Goal: Communication & Community: Answer question/provide support

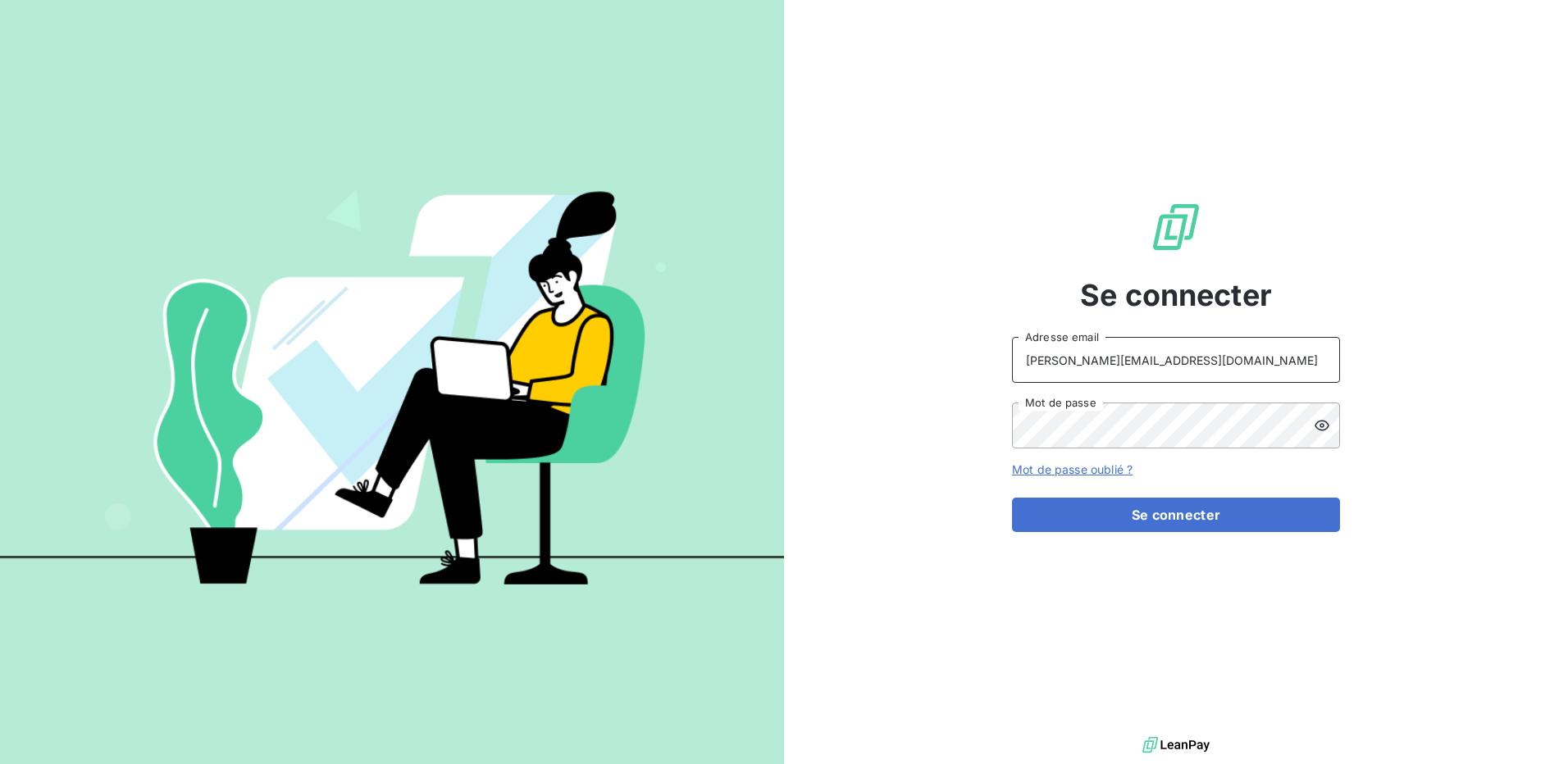
click at [1209, 362] on input "[PERSON_NAME][EMAIL_ADDRESS][DOMAIN_NAME]" at bounding box center [1176, 360] width 328 height 46
type input "[EMAIL_ADDRESS][DOMAIN_NAME]"
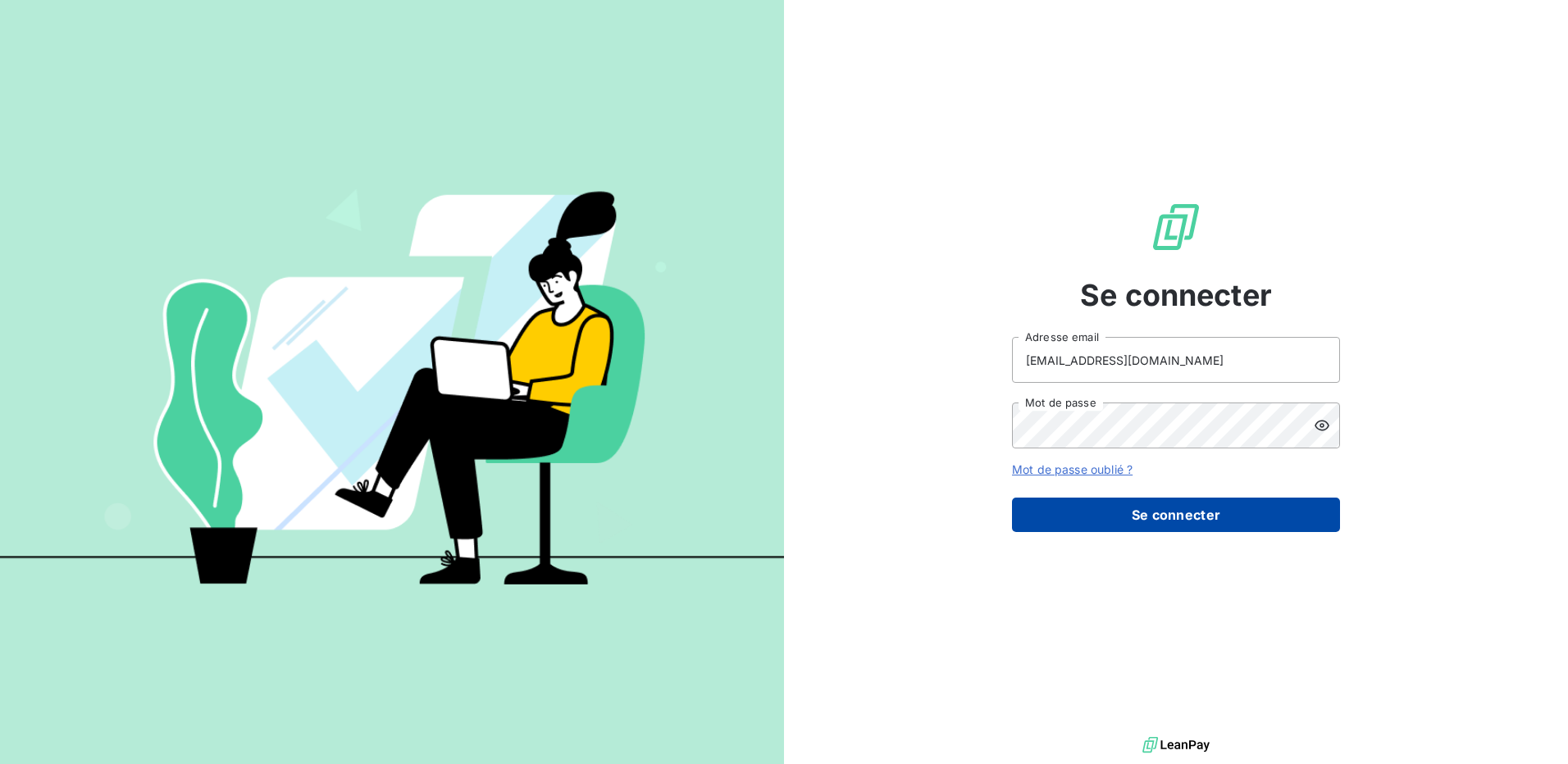
click at [1142, 521] on button "Se connecter" at bounding box center [1176, 514] width 328 height 34
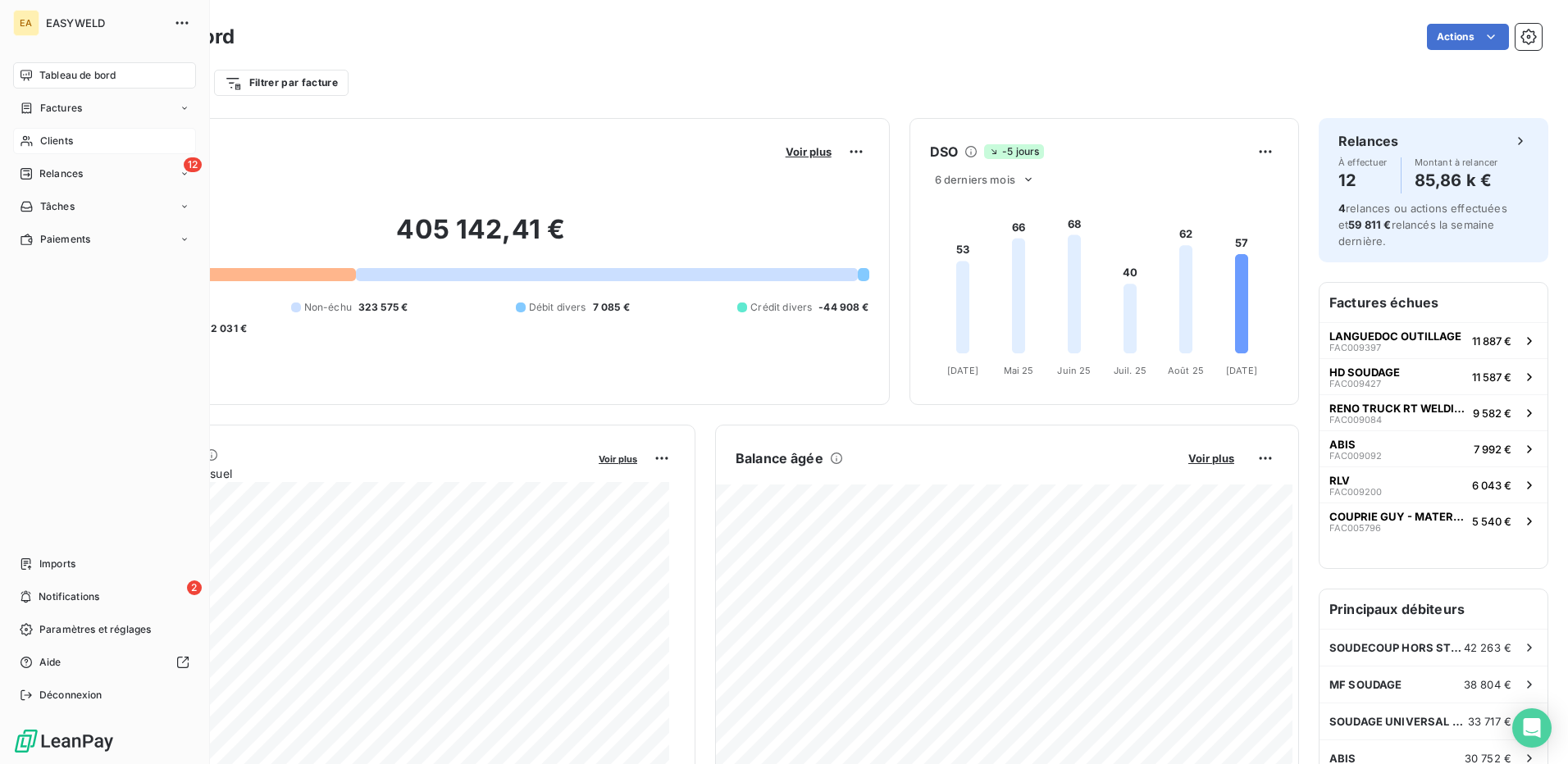
click at [37, 141] on div "Clients" at bounding box center [105, 141] width 183 height 27
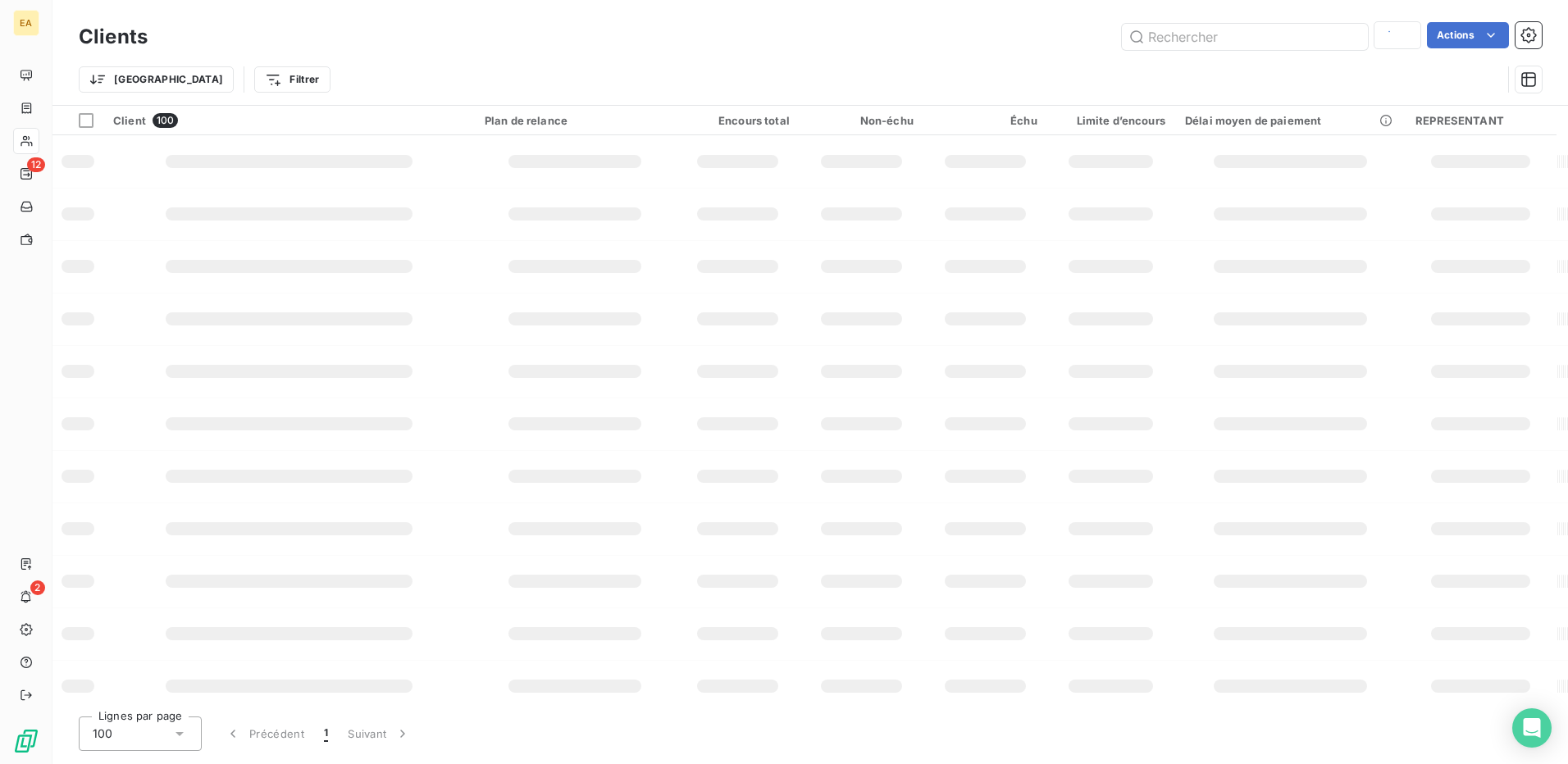
type input "arvl"
click at [1237, 37] on input "text" at bounding box center [1245, 37] width 246 height 27
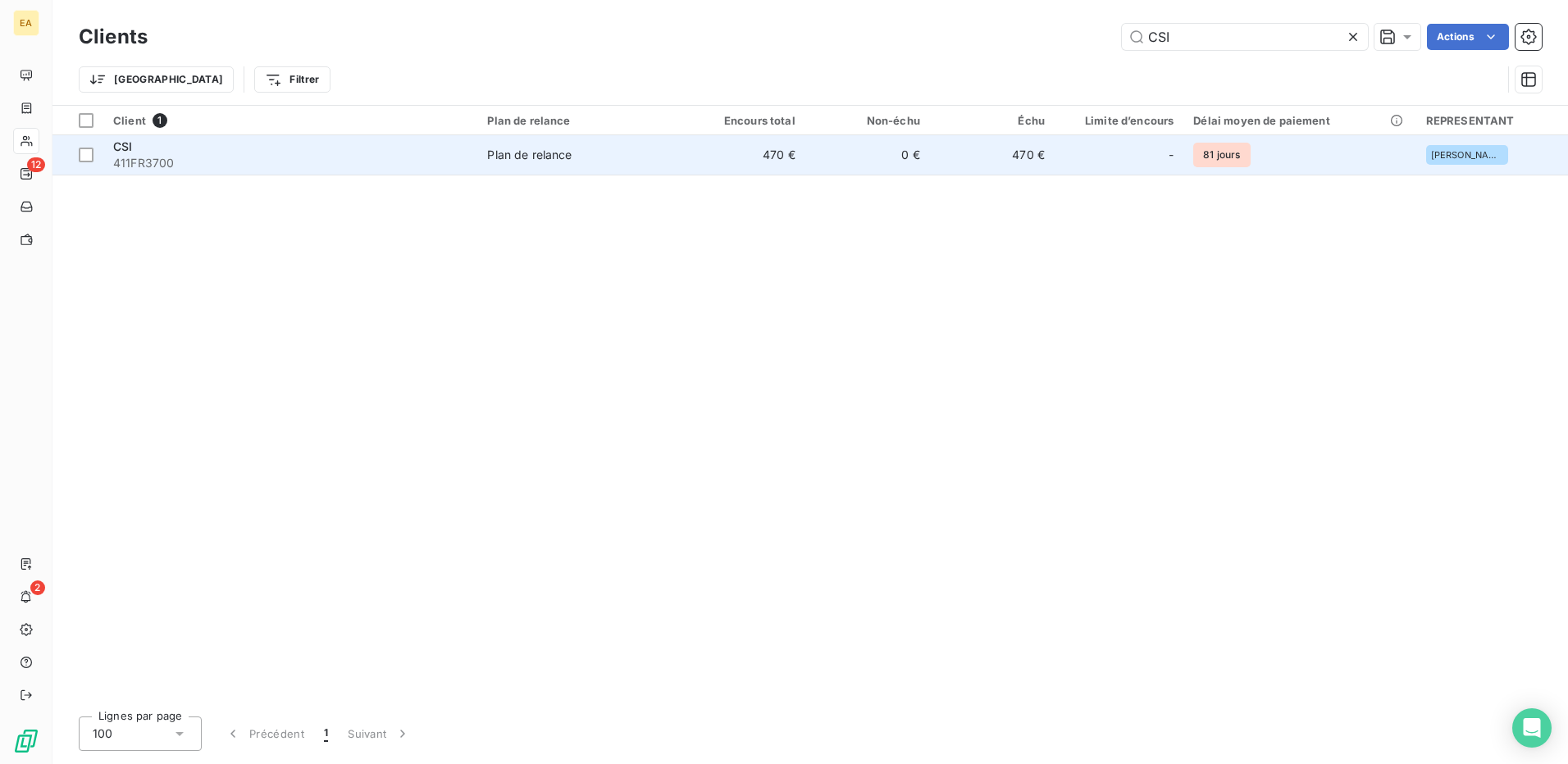
type input "CSI"
click at [282, 161] on span "411FR3700" at bounding box center [290, 163] width 355 height 17
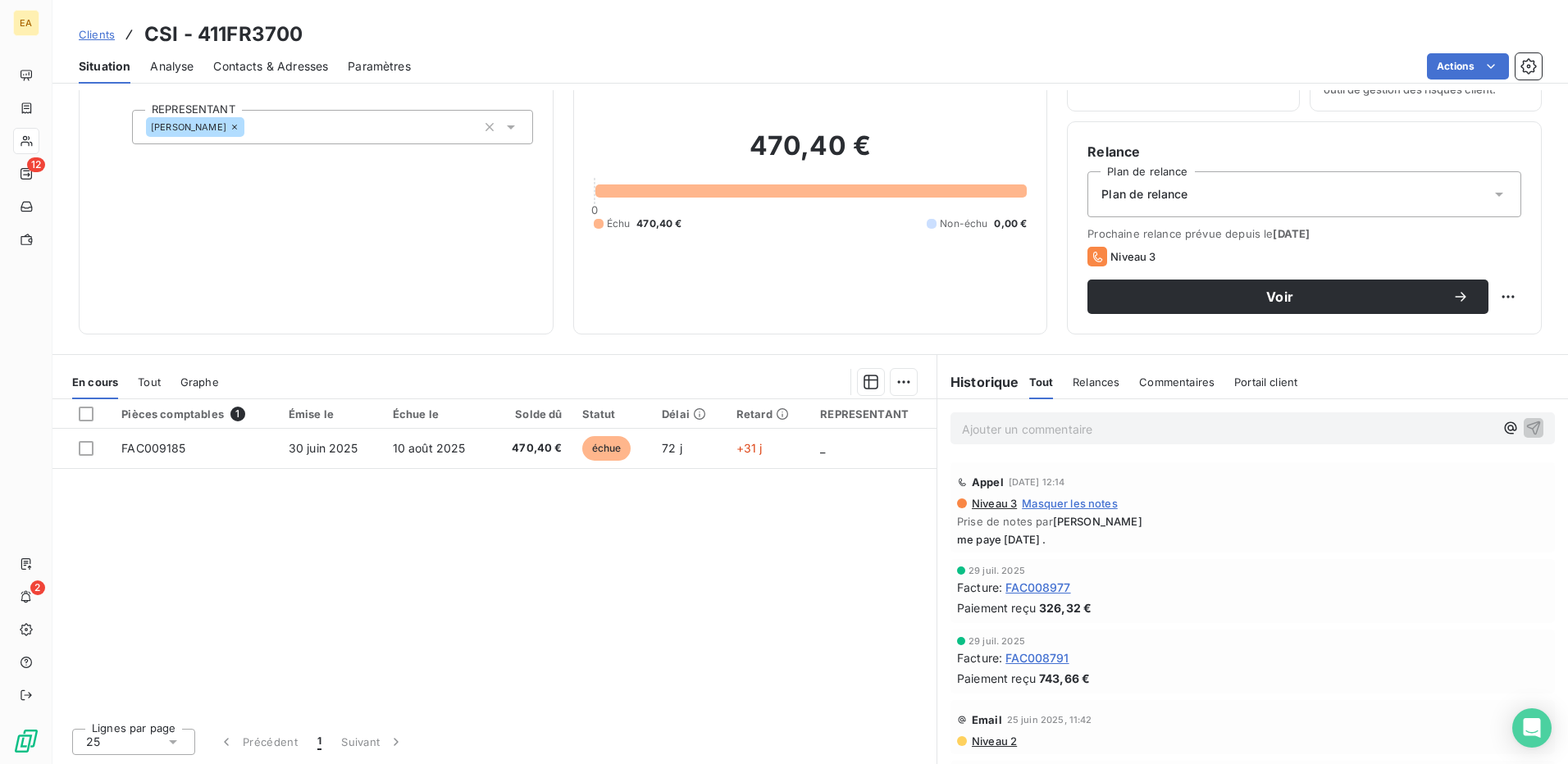
scroll to position [82, 0]
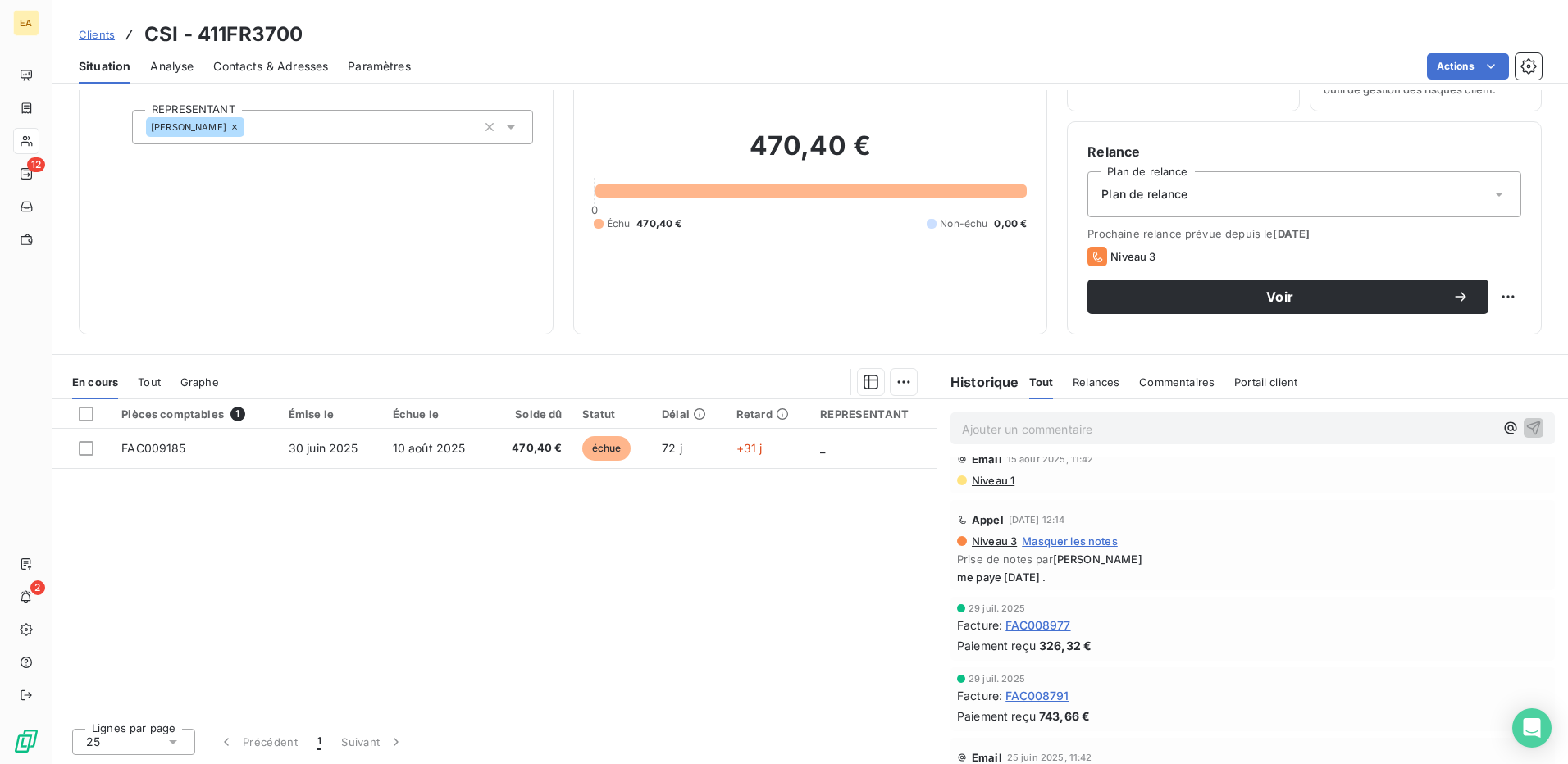
click at [1110, 579] on span "me paye [DATE] ." at bounding box center [1253, 578] width 591 height 13
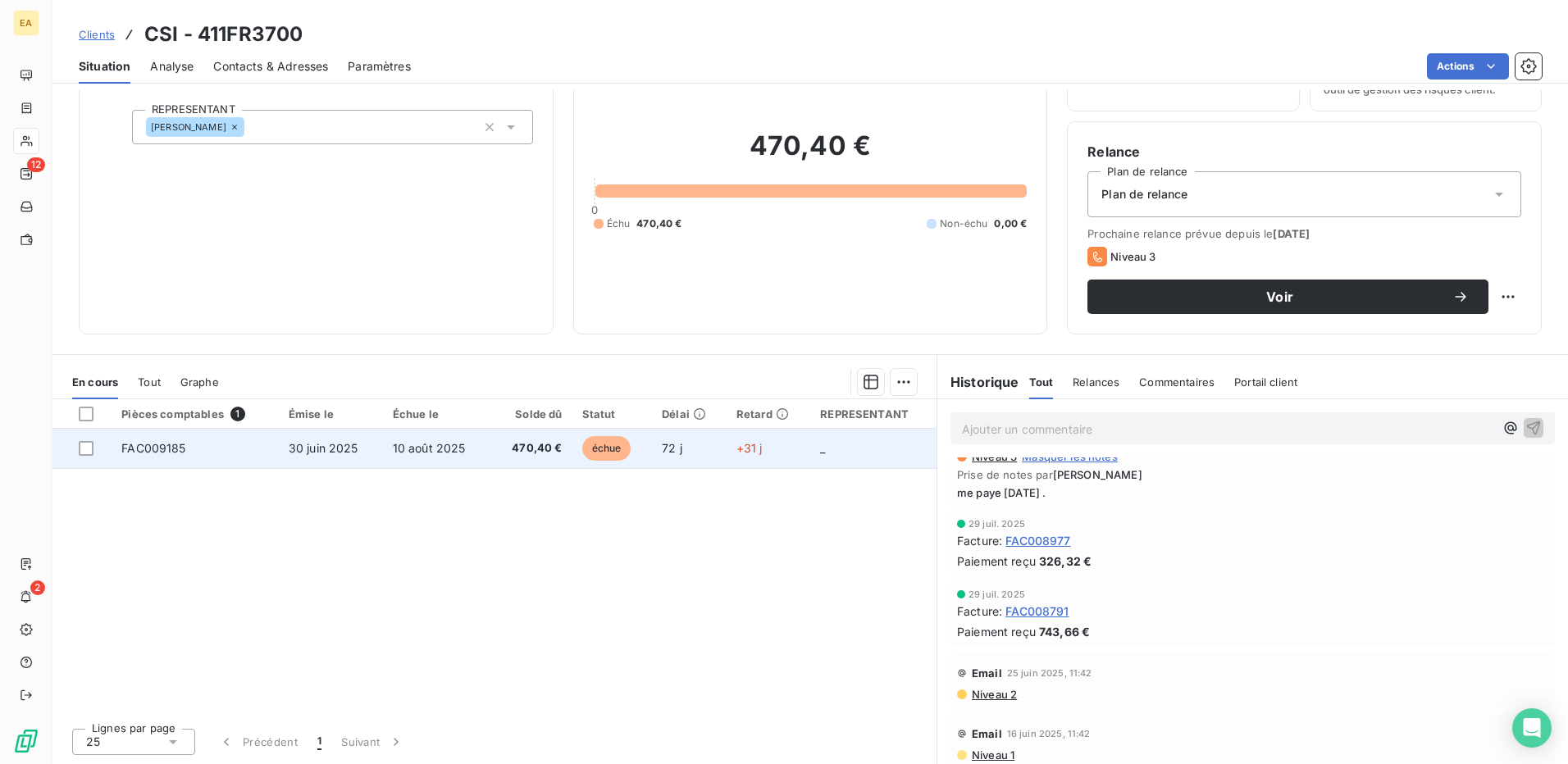
scroll to position [164, 0]
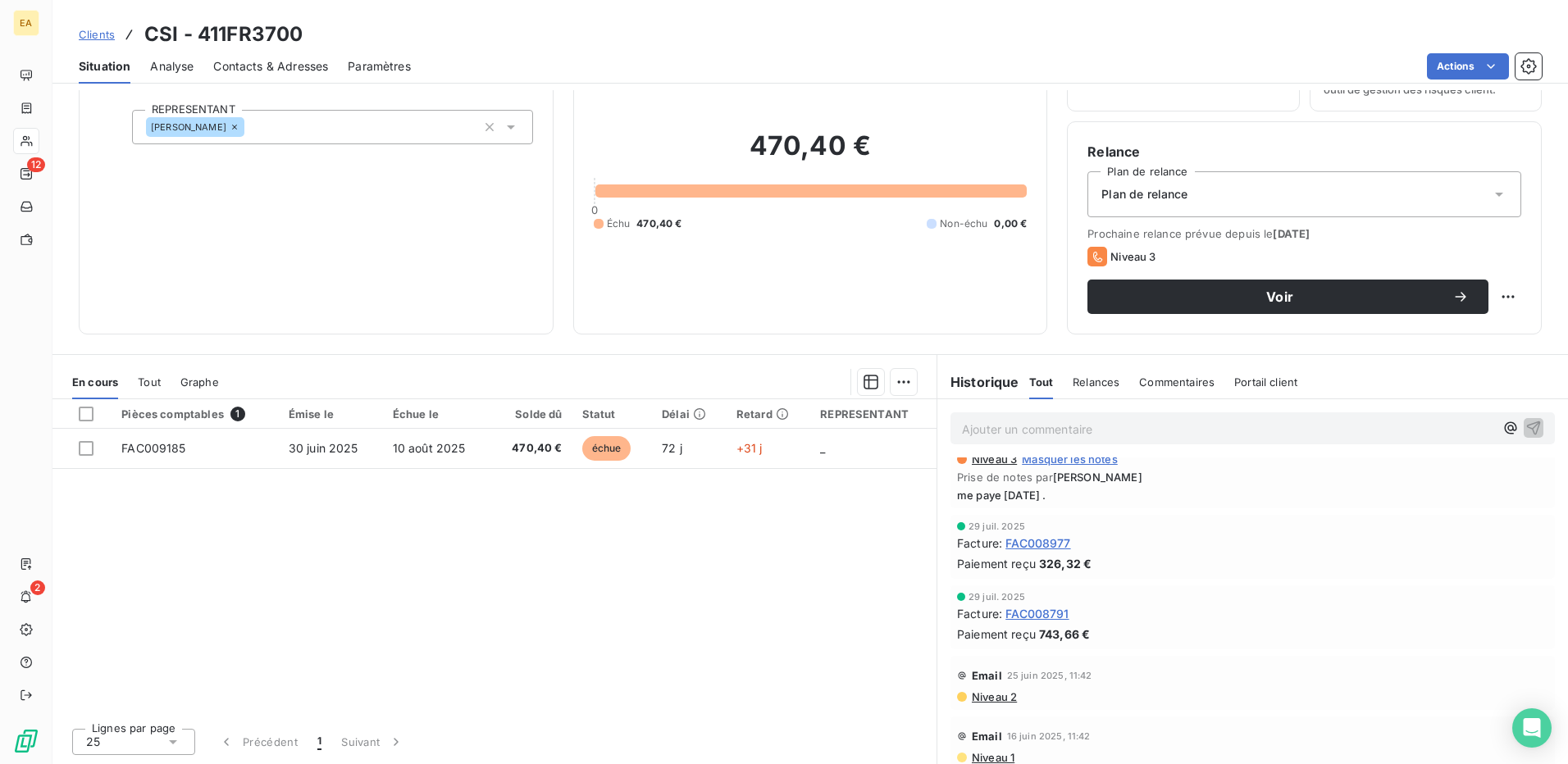
click at [1073, 384] on span "Relances" at bounding box center [1096, 382] width 47 height 13
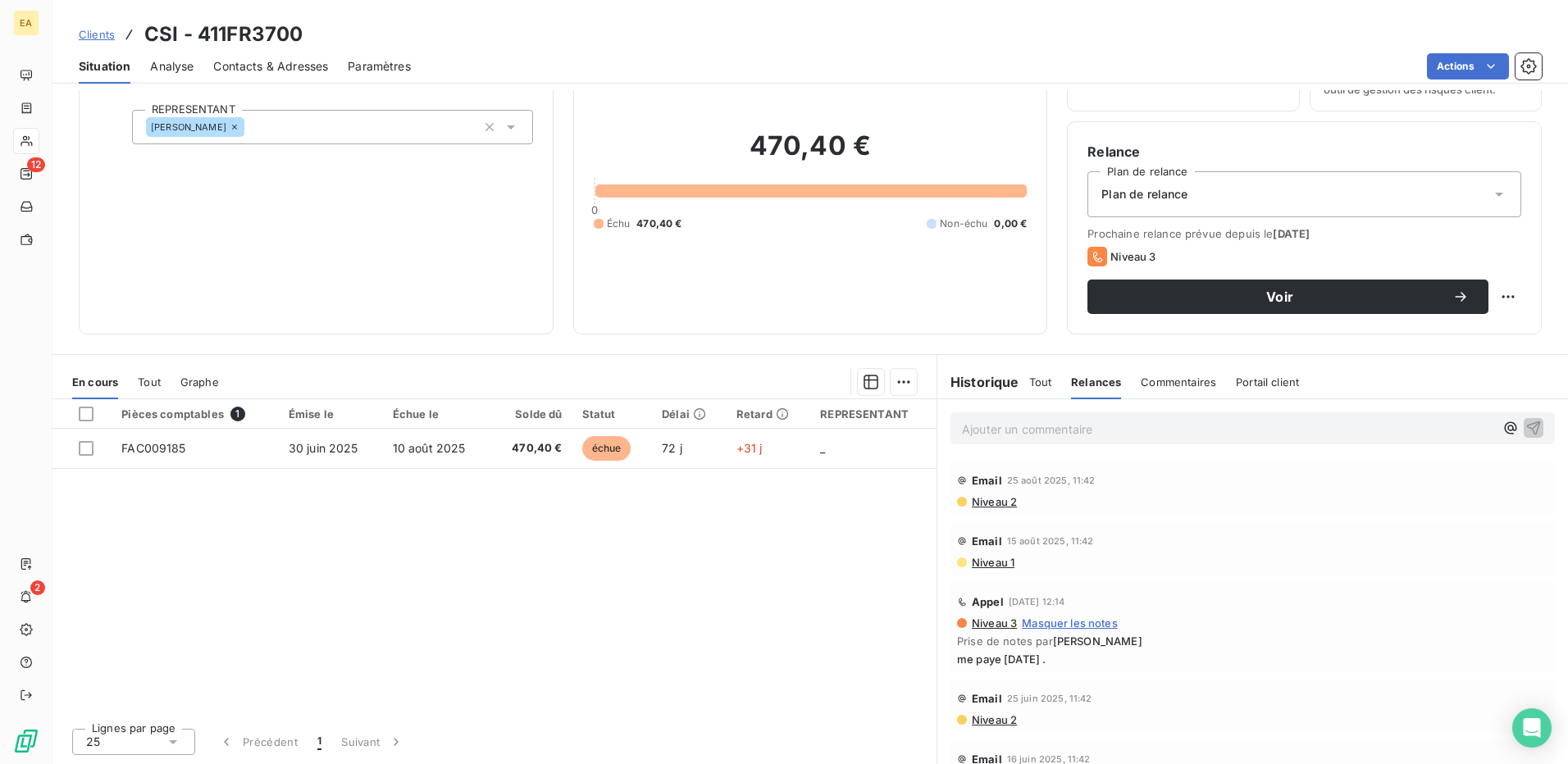
click at [1050, 386] on div "Tout Relances Commentaires Portail client" at bounding box center [1164, 381] width 270 height 34
click at [1020, 388] on div "Historique" at bounding box center [983, 382] width 92 height 20
click at [1030, 388] on span "Tout" at bounding box center [1041, 382] width 23 height 13
click at [1495, 300] on html "EA 12 2 Clients CSI - 411FR3700 Situation Analyse Contacts & Adresses Paramètre…" at bounding box center [784, 382] width 1568 height 764
click at [414, 239] on html "EA 12 2 Clients CSI - 411FR3700 Situation Analyse Contacts & Adresses Paramètre…" at bounding box center [784, 382] width 1568 height 764
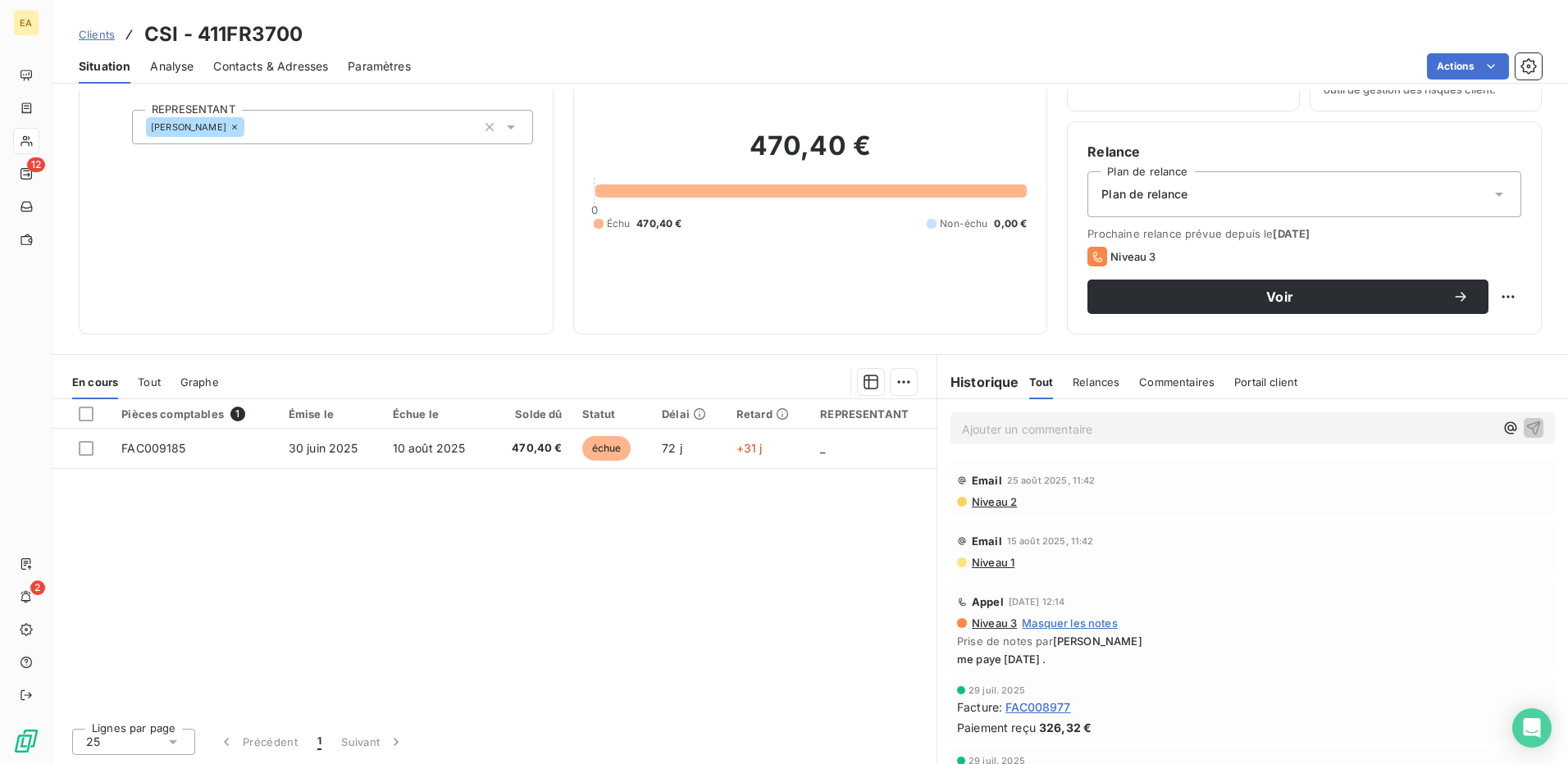
click at [235, 69] on span "Contacts & Adresses" at bounding box center [270, 67] width 115 height 17
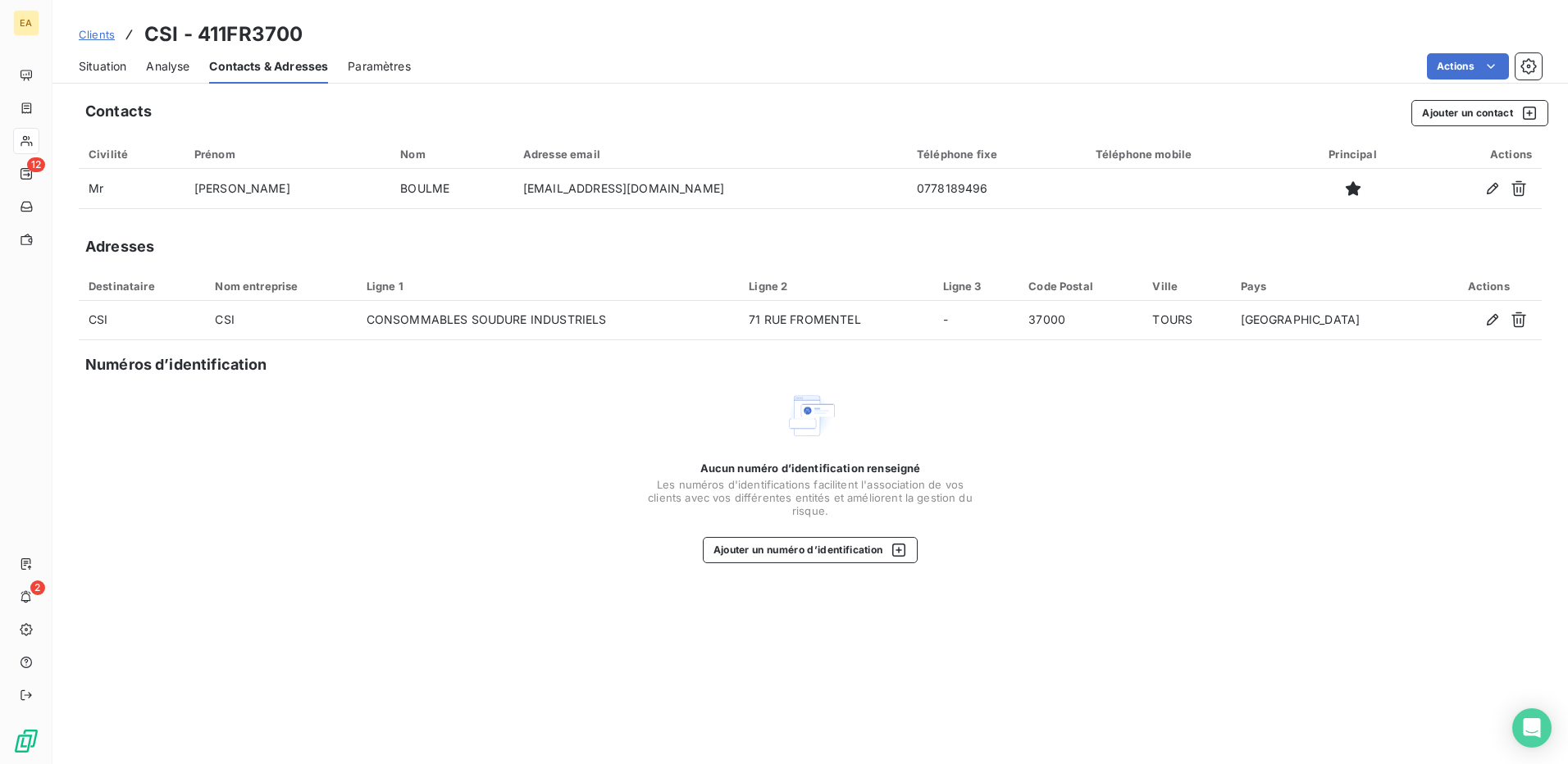
click at [113, 67] on span "Situation" at bounding box center [102, 67] width 47 height 17
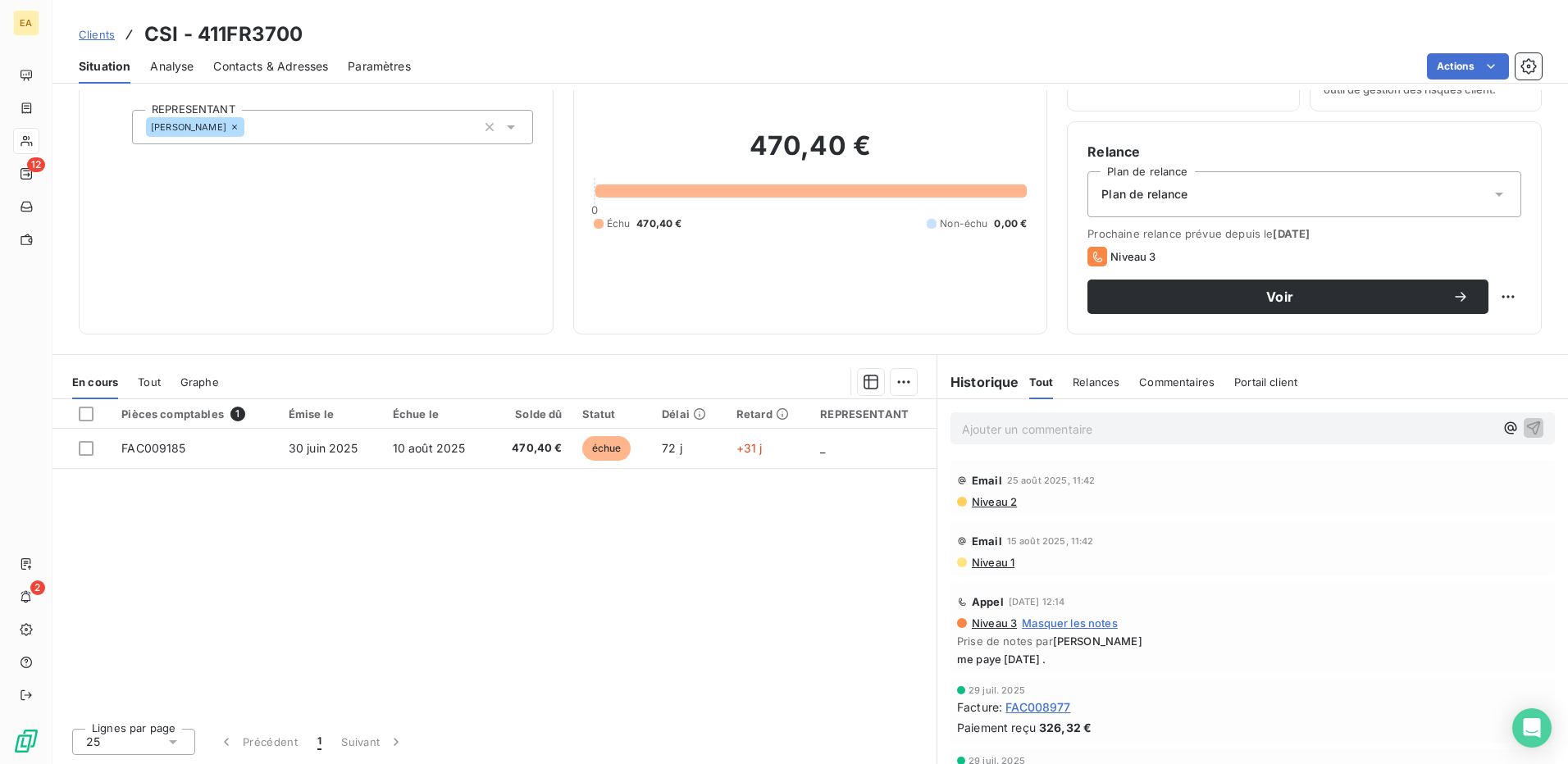
click at [155, 384] on span "Tout" at bounding box center [150, 382] width 23 height 13
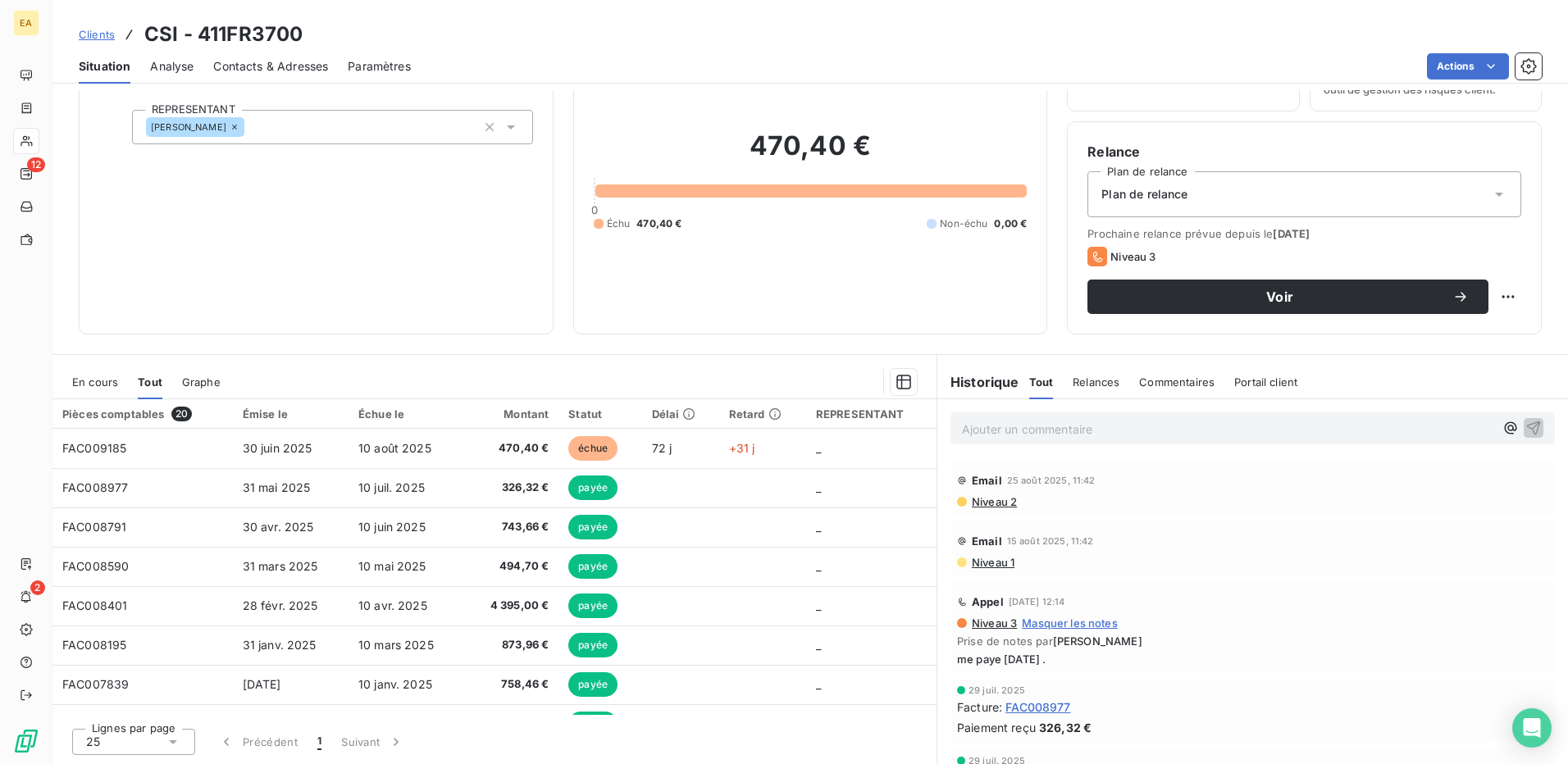
click at [261, 66] on span "Contacts & Adresses" at bounding box center [270, 67] width 115 height 17
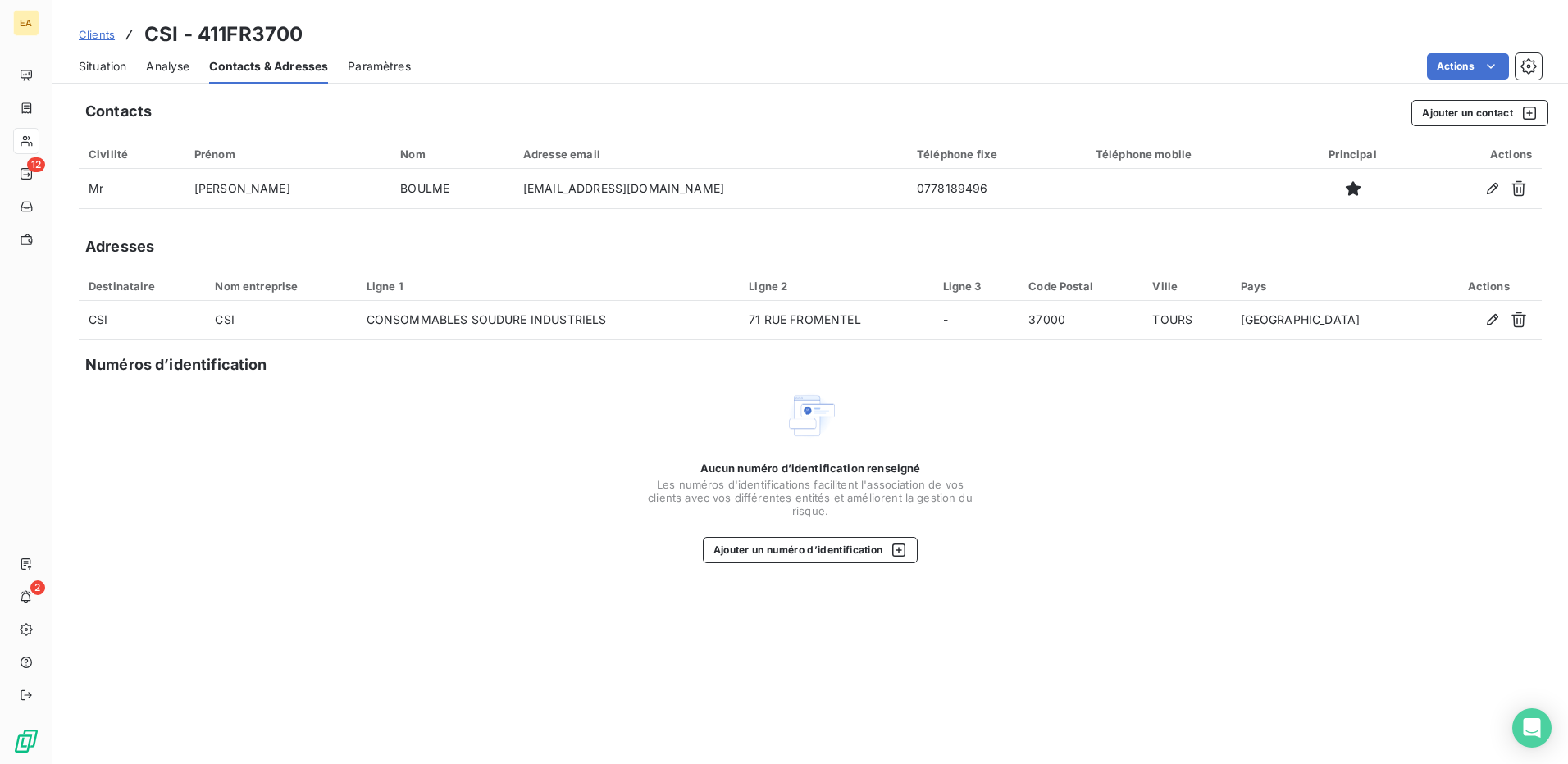
click at [127, 67] on span "Situation" at bounding box center [102, 67] width 47 height 17
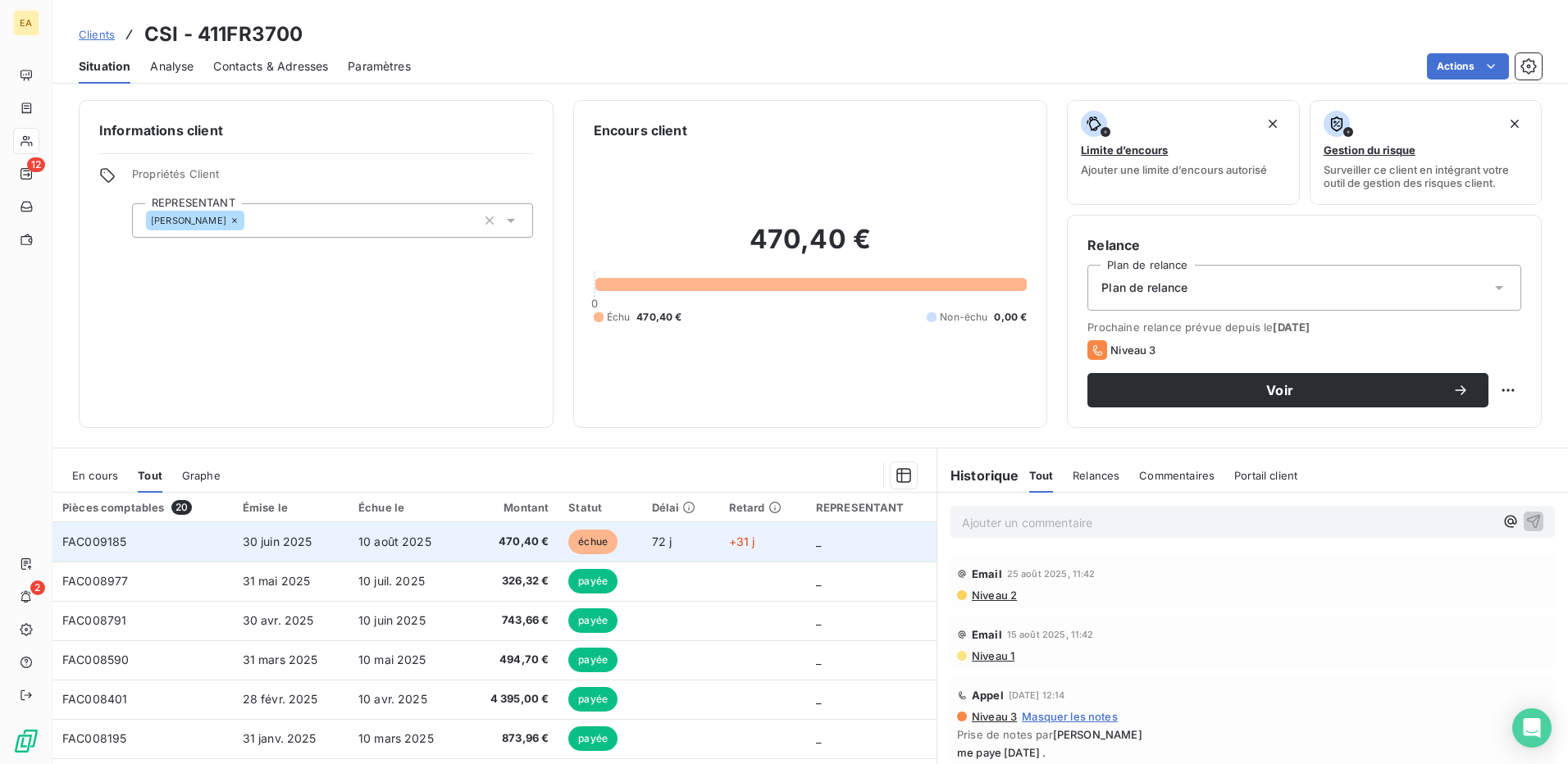
click at [234, 553] on td "30 juin 2025" at bounding box center [290, 542] width 116 height 39
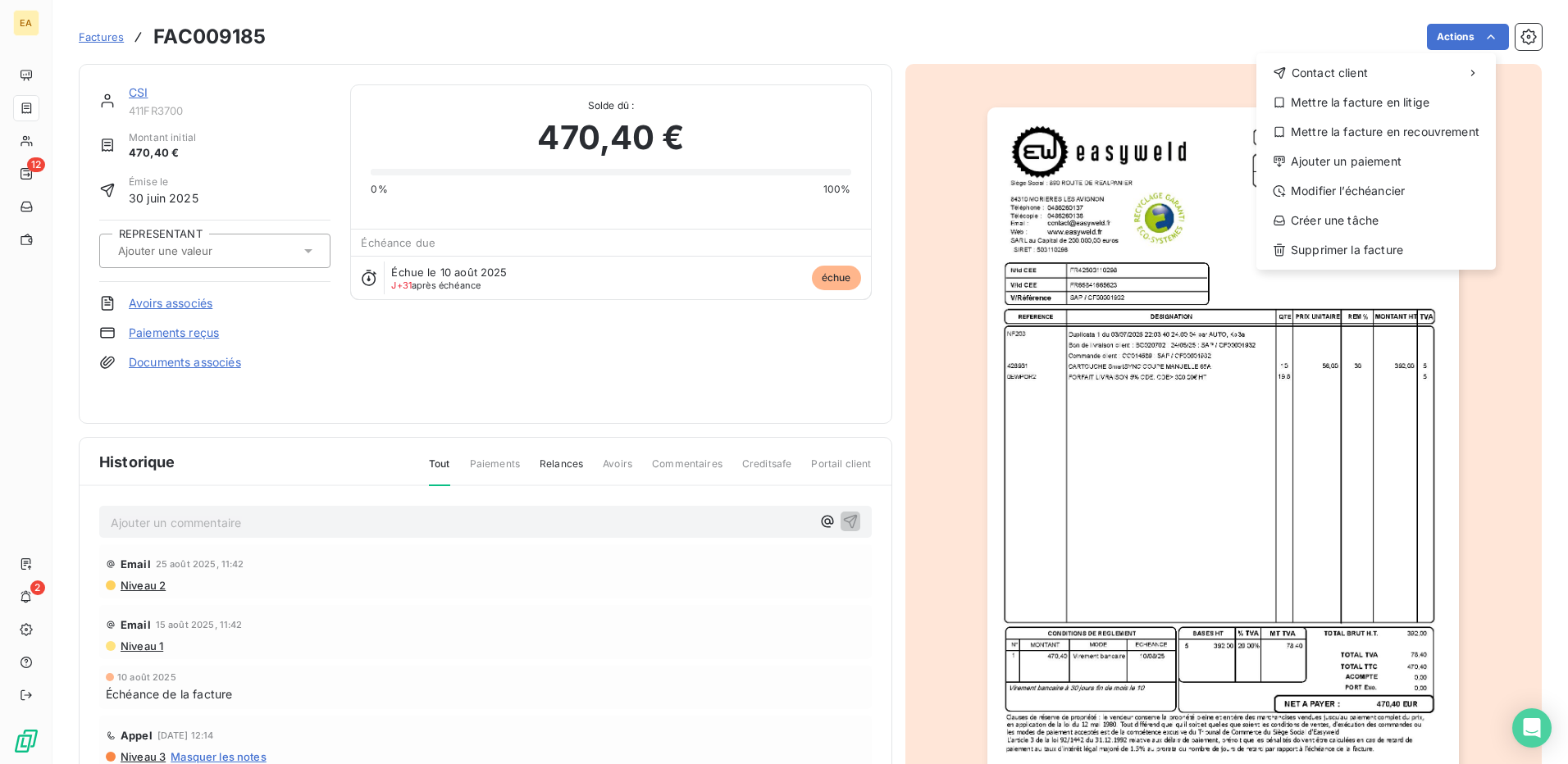
click at [1010, 166] on html "EA 12 2 Factures FAC009185 Actions Contact client Mettre la facture en litige M…" at bounding box center [784, 382] width 1568 height 764
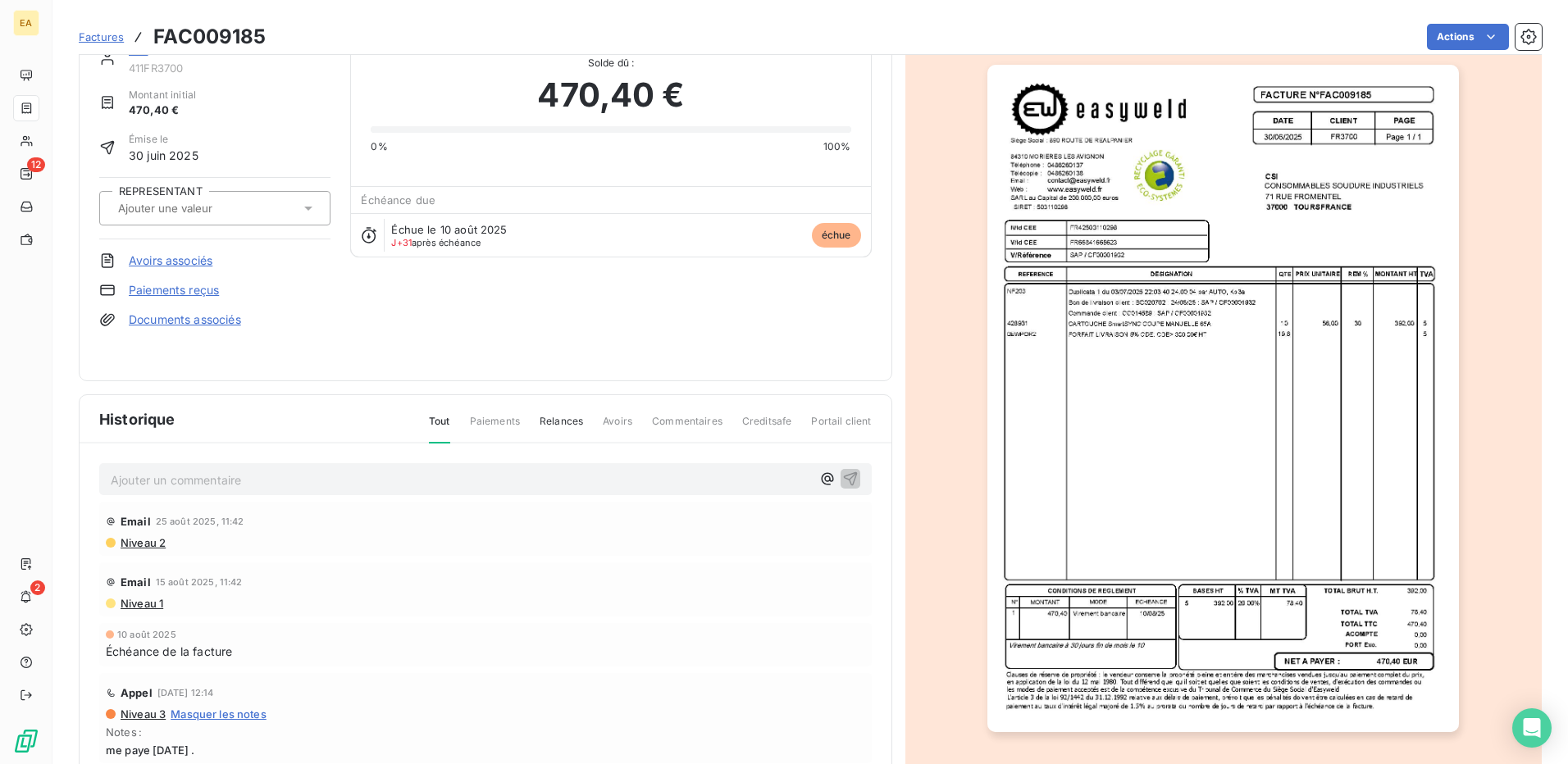
scroll to position [82, 0]
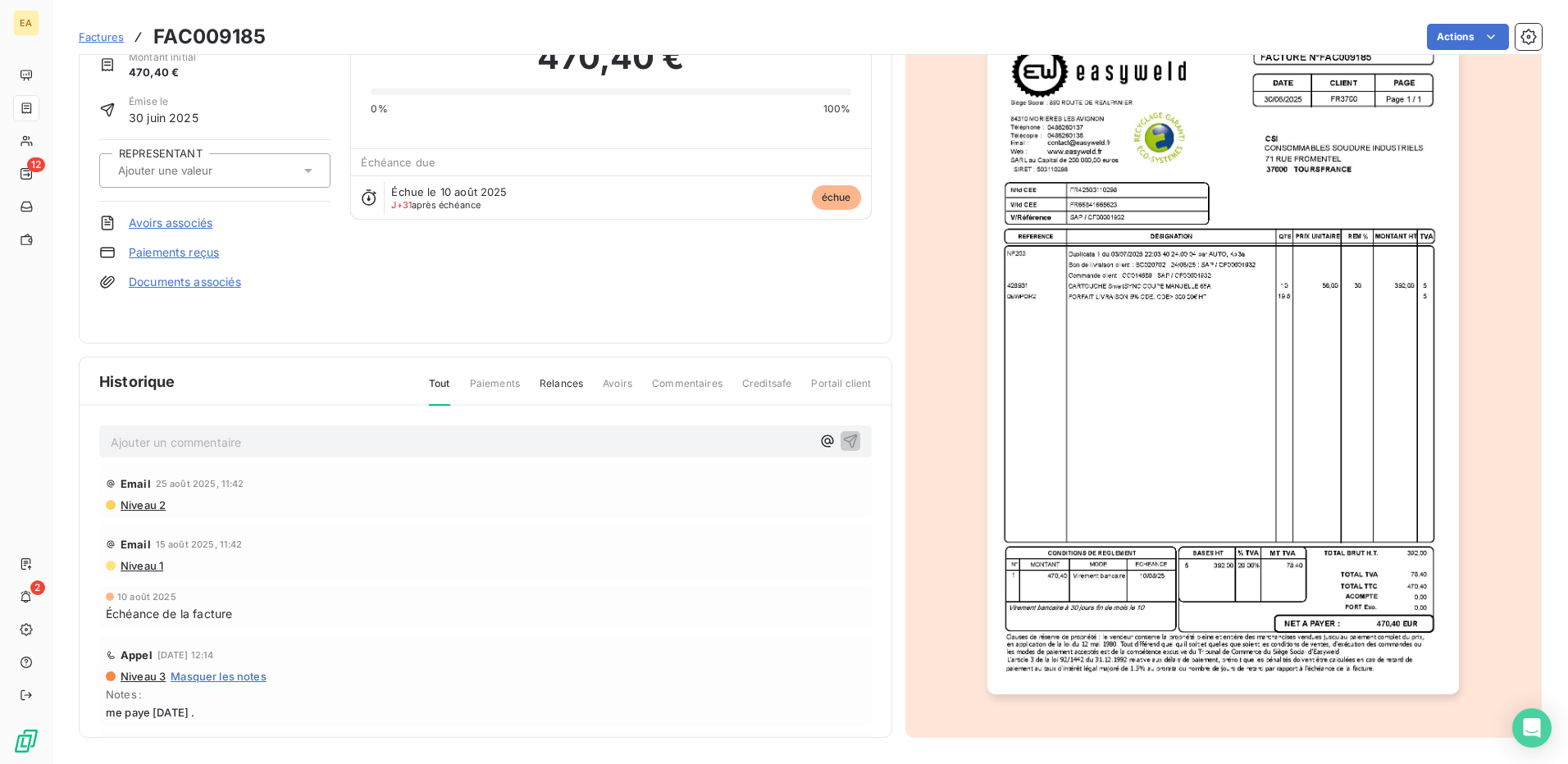
click at [569, 394] on span "Relances" at bounding box center [561, 390] width 43 height 28
click at [109, 37] on span "Factures" at bounding box center [102, 37] width 45 height 13
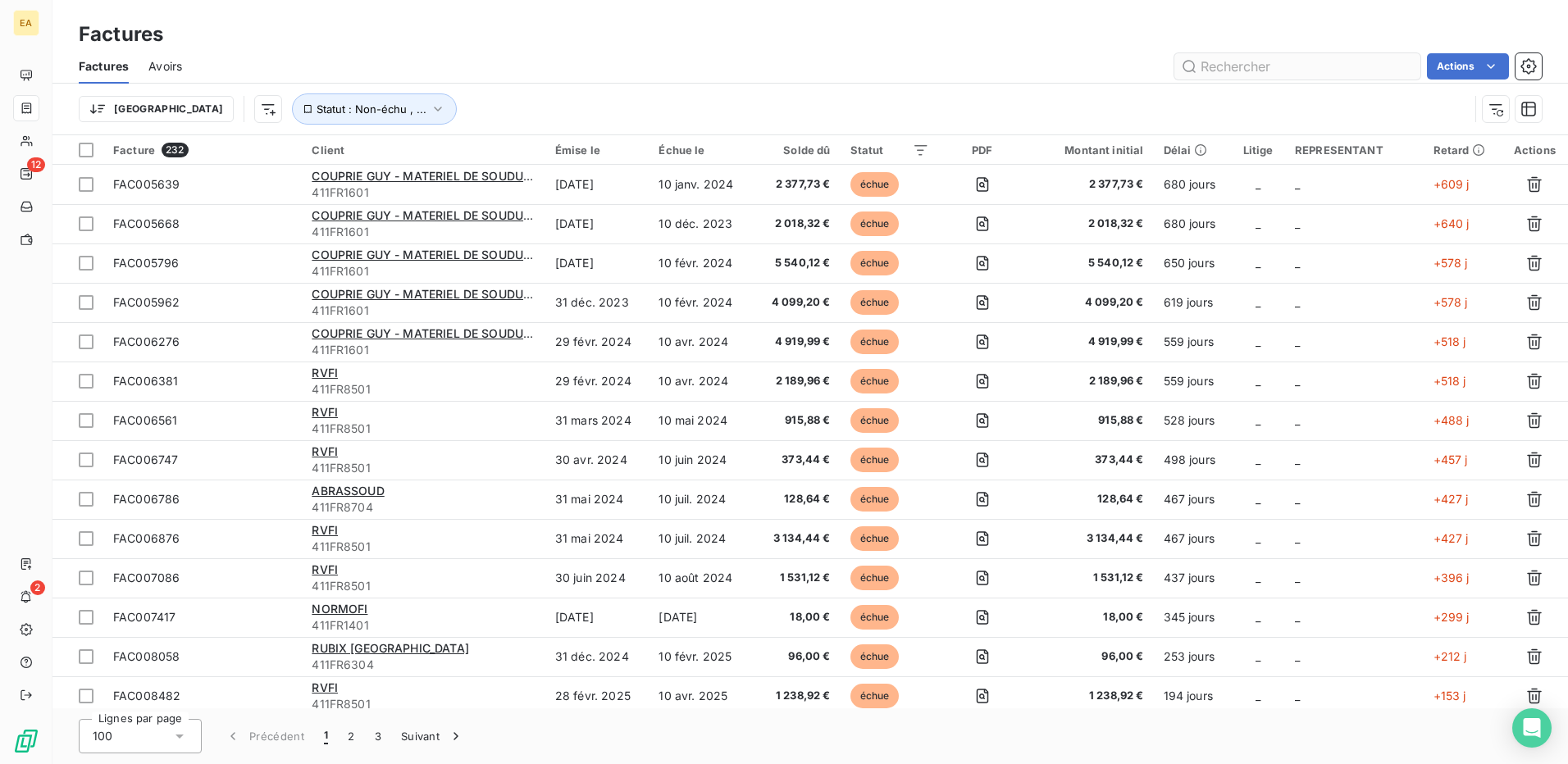
click at [1342, 67] on input "text" at bounding box center [1298, 67] width 246 height 27
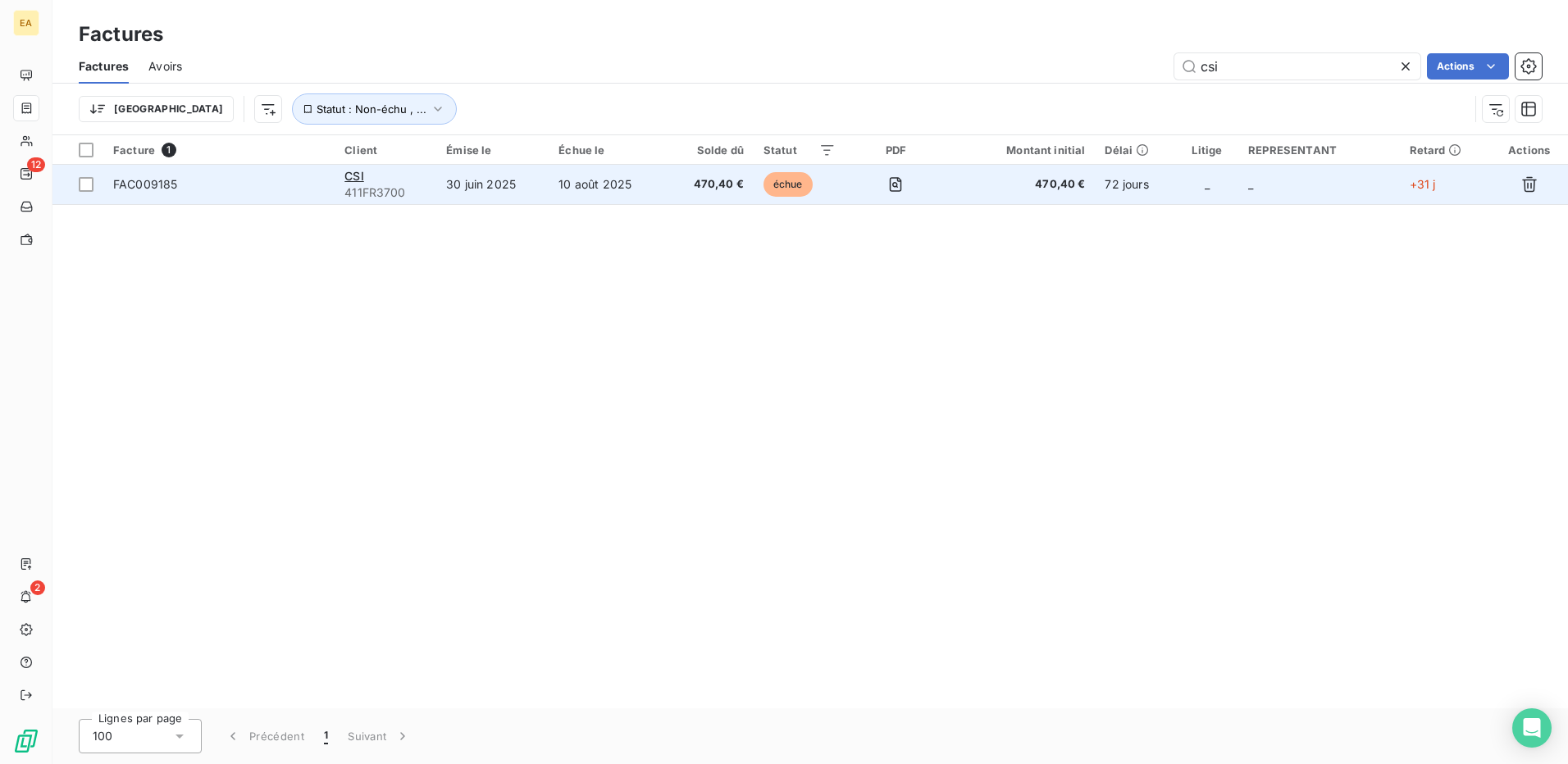
type input "csi"
click at [473, 183] on td "30 juin 2025" at bounding box center [492, 184] width 112 height 39
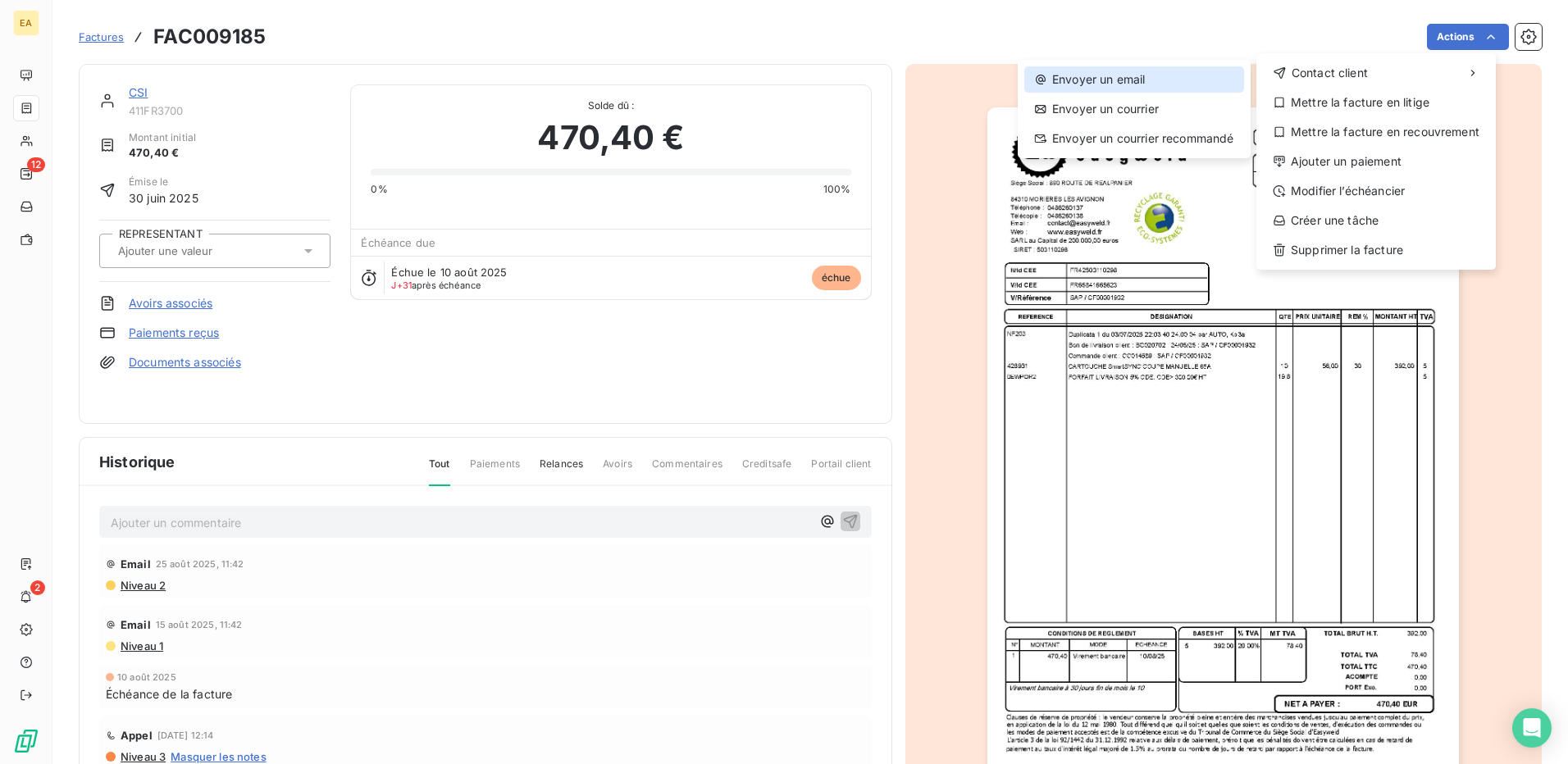
click at [1132, 84] on div "Envoyer un email" at bounding box center [1134, 80] width 220 height 27
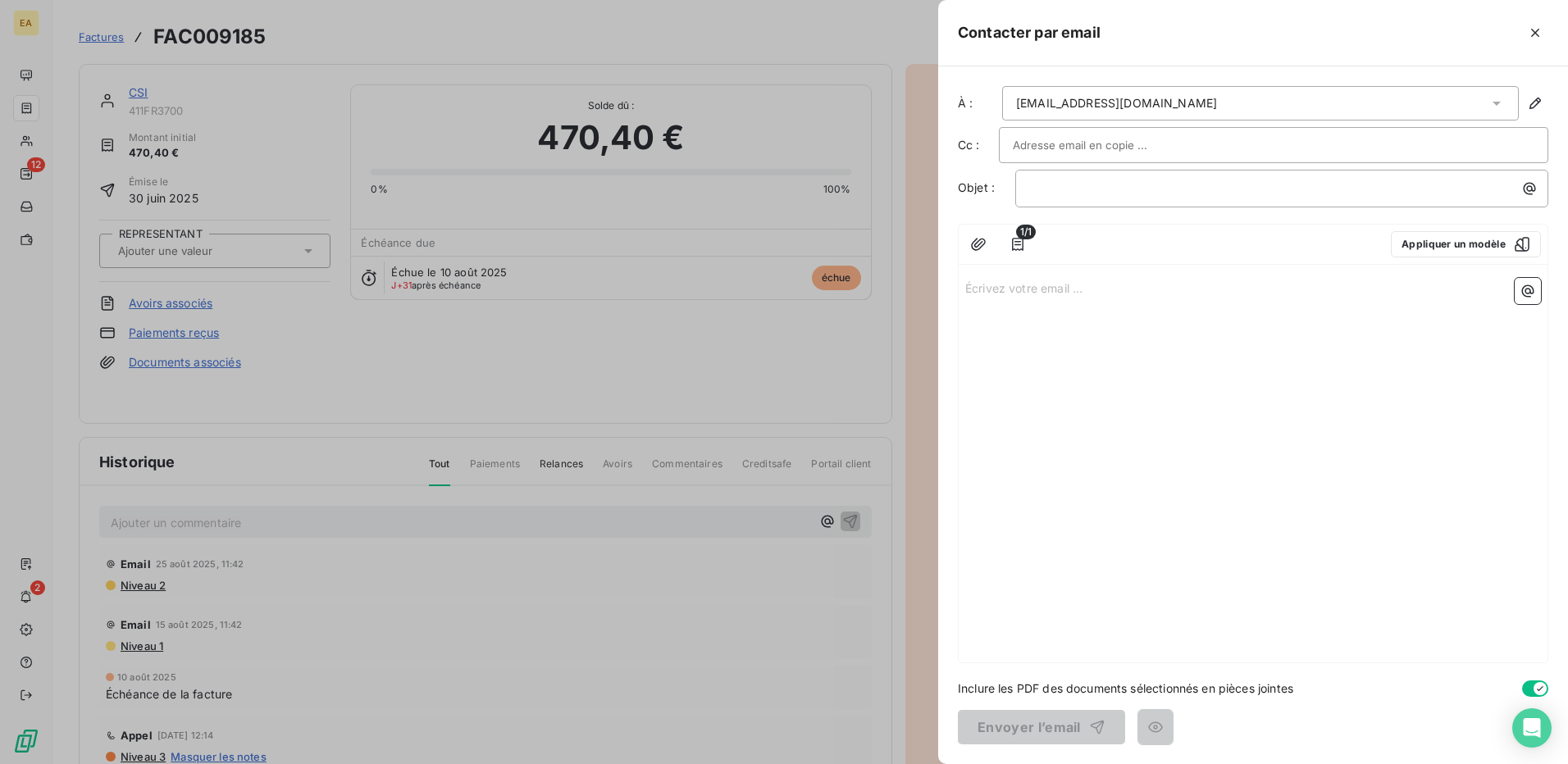
click at [1063, 145] on input "text" at bounding box center [1101, 146] width 176 height 25
click at [1025, 241] on icon "button" at bounding box center [1018, 245] width 17 height 17
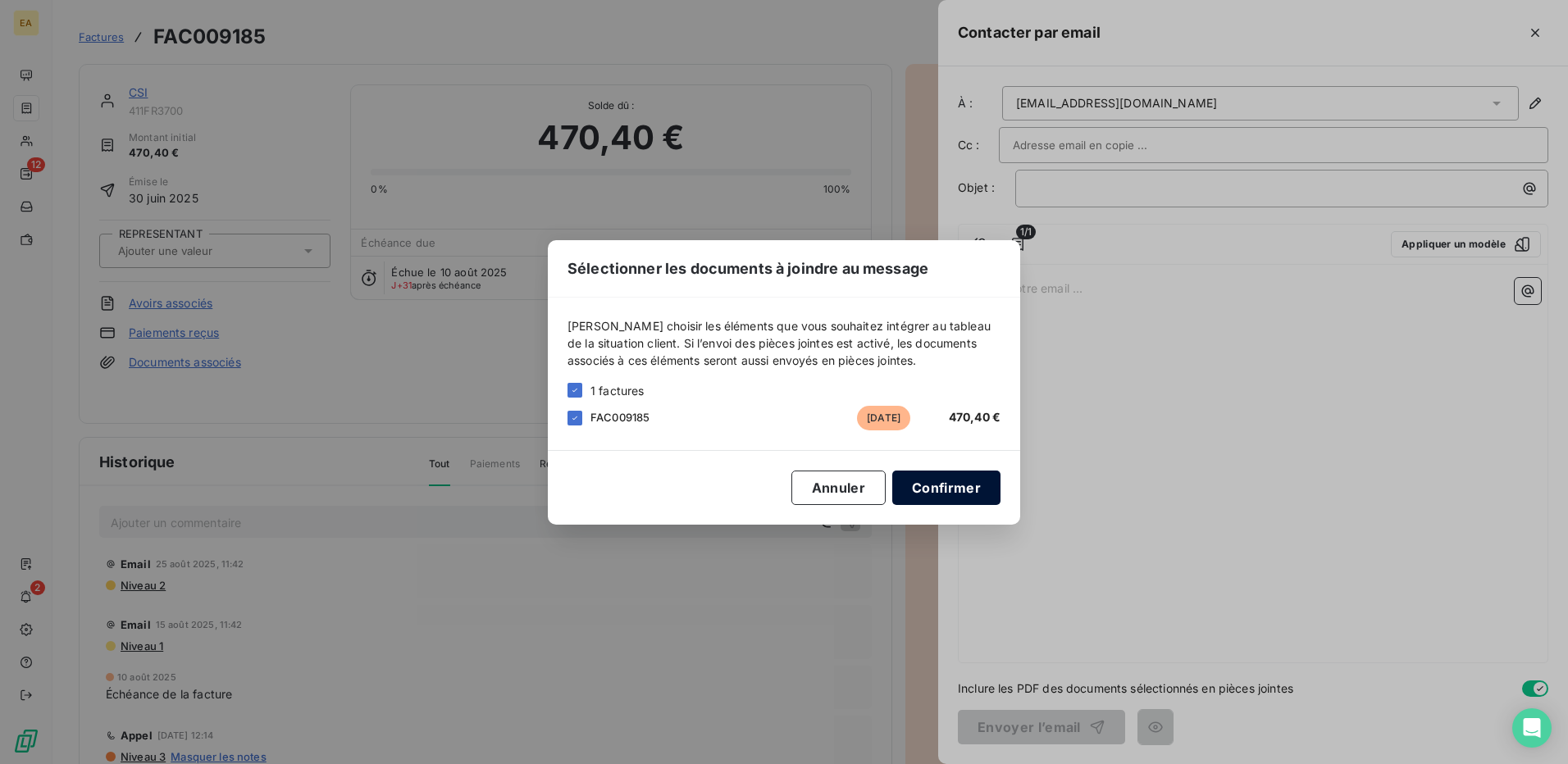
click at [961, 491] on button "Confirmer" at bounding box center [946, 488] width 108 height 34
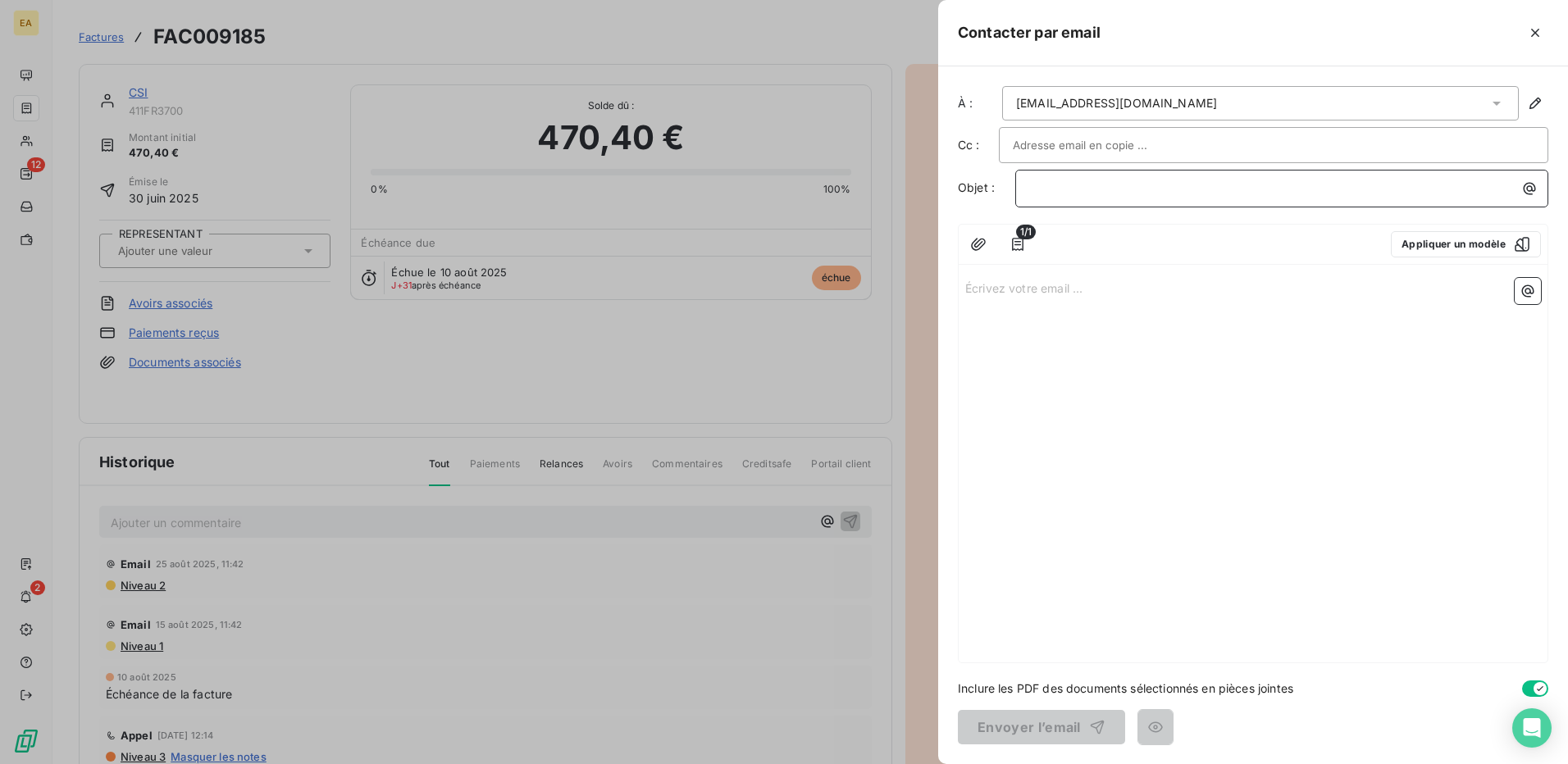
click at [1266, 184] on p "﻿" at bounding box center [1286, 188] width 514 height 19
click at [1537, 35] on icon "button" at bounding box center [1536, 32] width 8 height 8
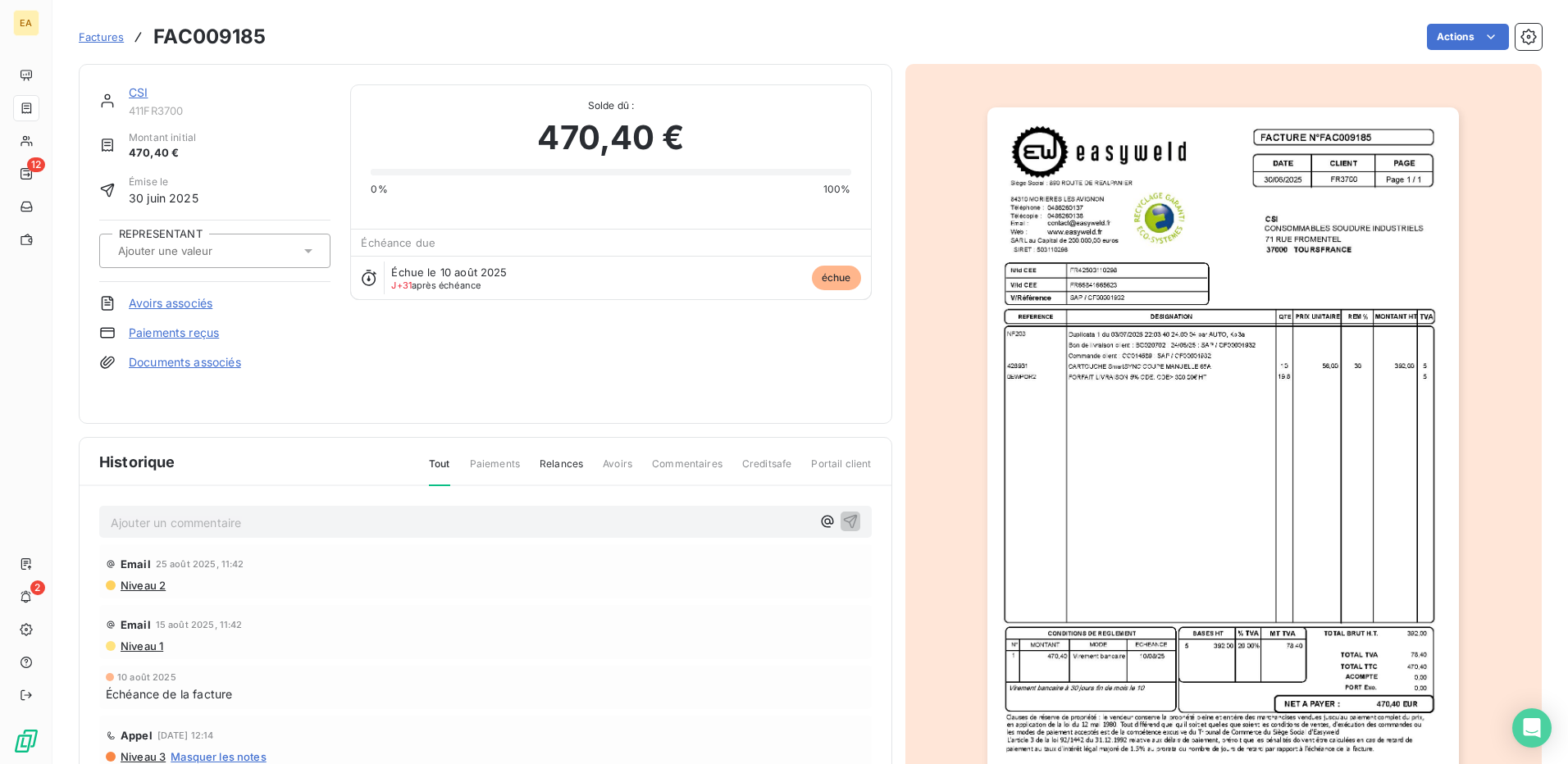
click at [548, 470] on span "Relances" at bounding box center [561, 471] width 43 height 28
click at [439, 469] on span "Tout" at bounding box center [439, 471] width 22 height 28
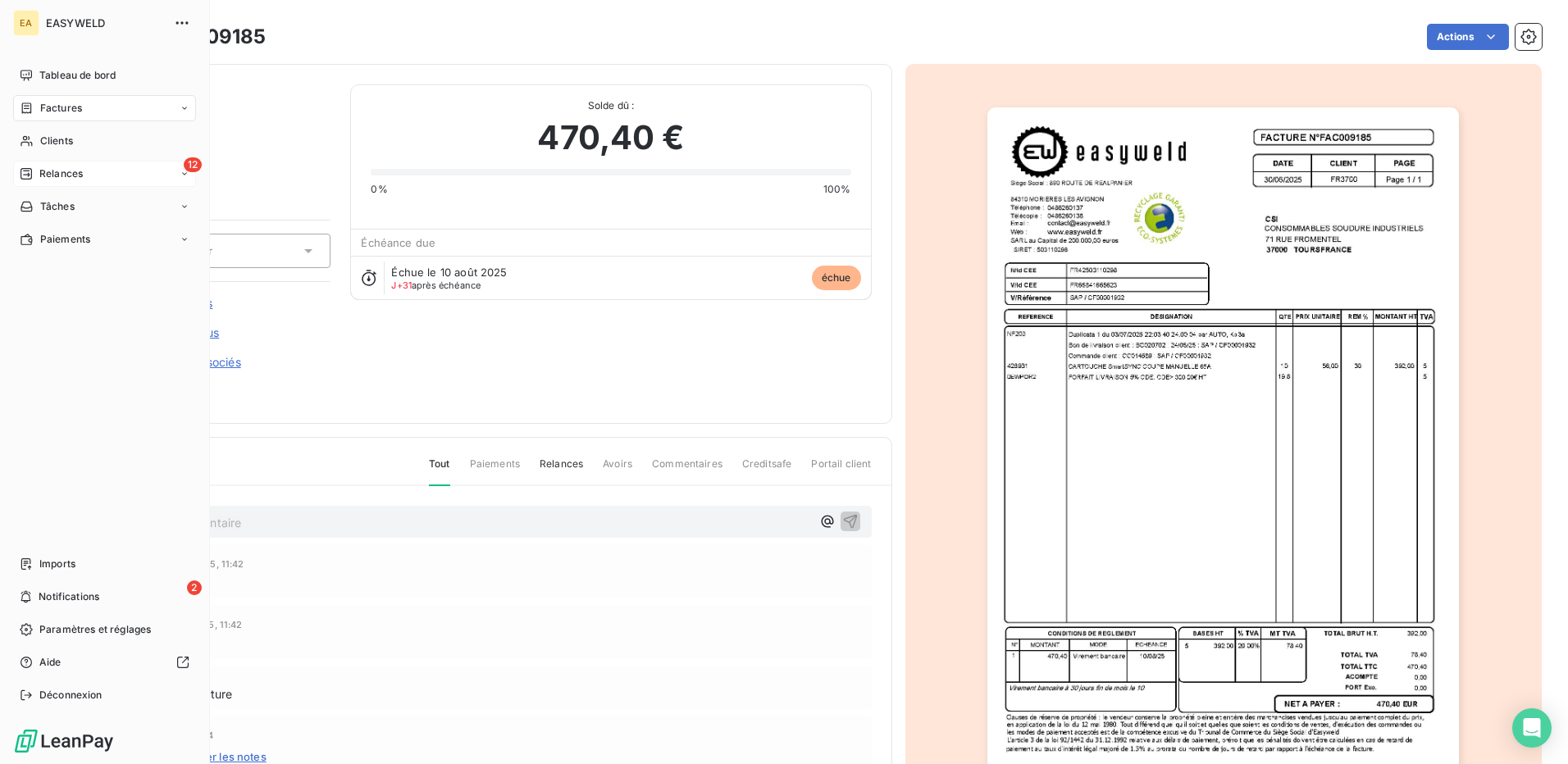
click at [48, 177] on nav "Tableau de bord Factures Clients 12 Relances Tâches Paiements" at bounding box center [105, 157] width 183 height 191
click at [45, 177] on span "Relances" at bounding box center [61, 174] width 43 height 15
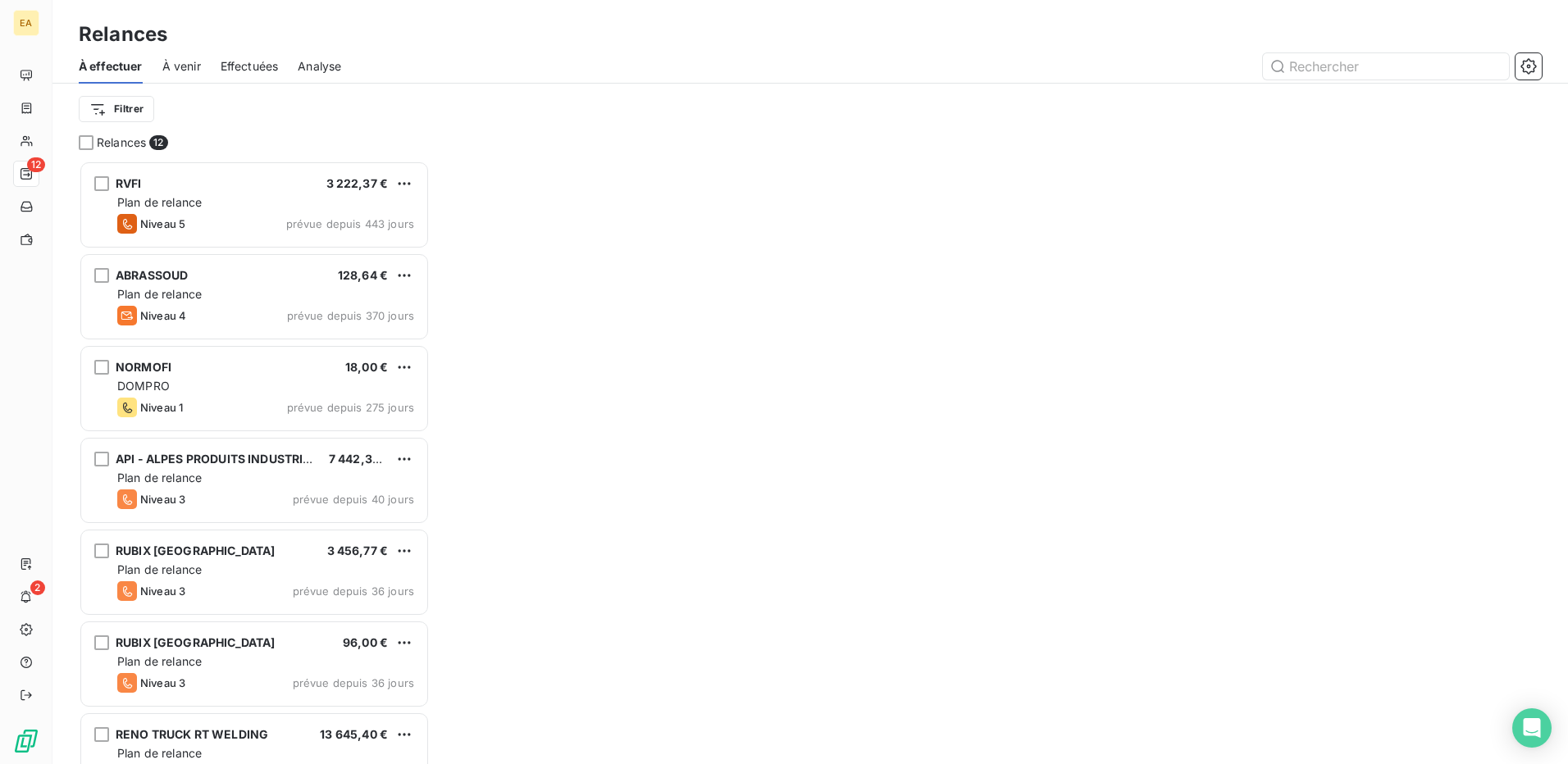
scroll to position [591, 339]
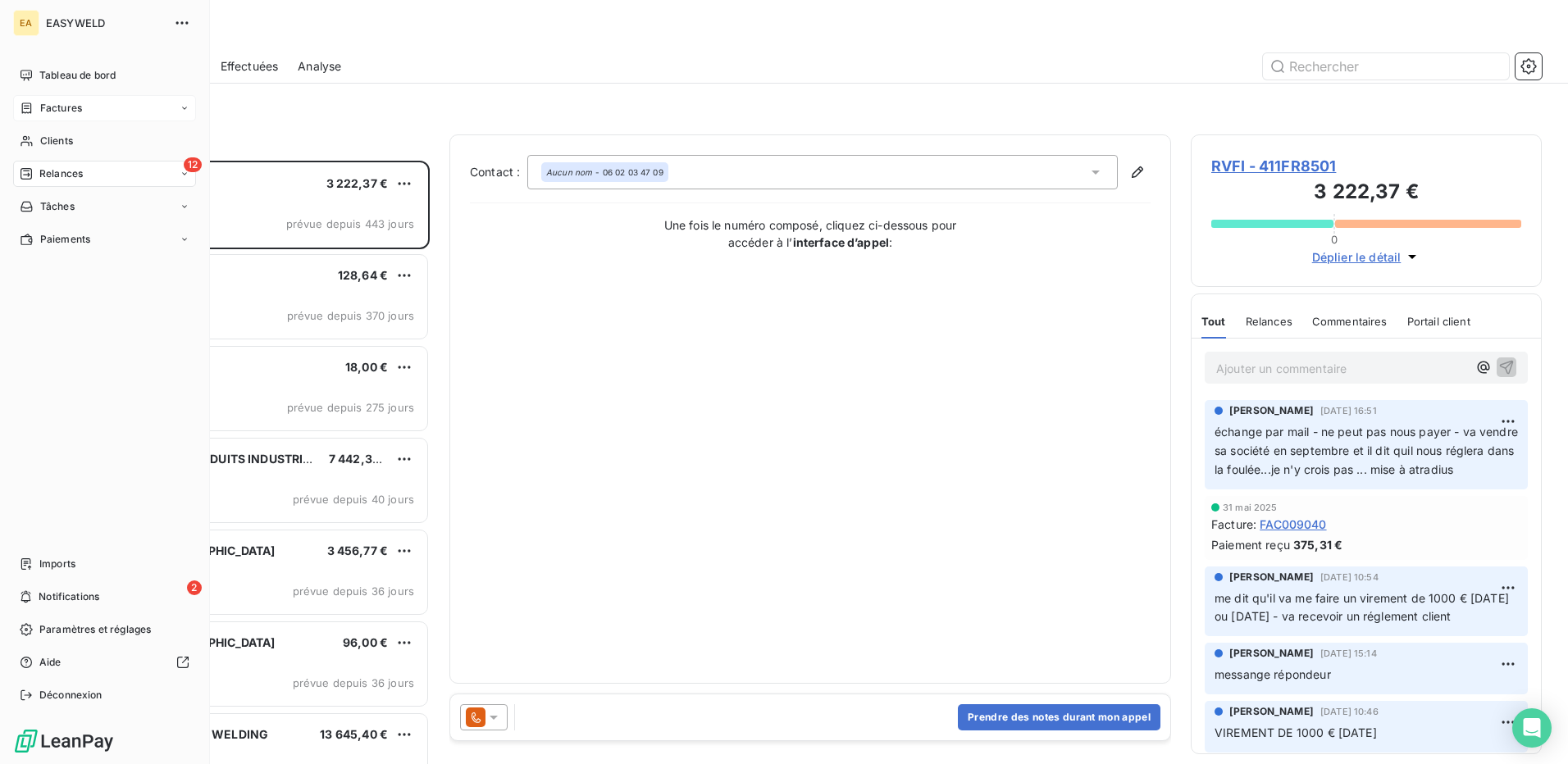
click at [60, 102] on span "Factures" at bounding box center [61, 108] width 42 height 15
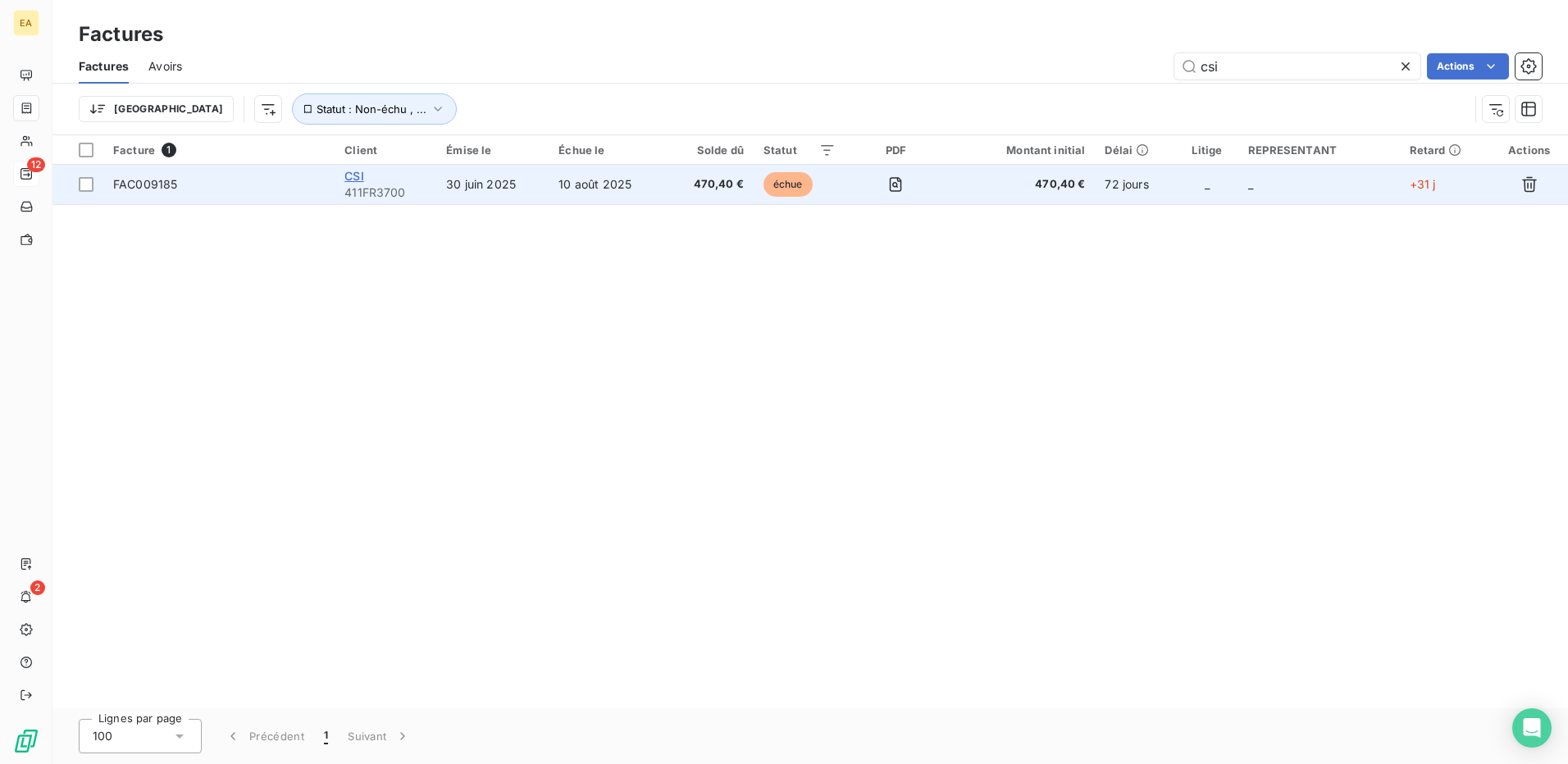
click at [363, 181] on span "CSI" at bounding box center [354, 176] width 19 height 14
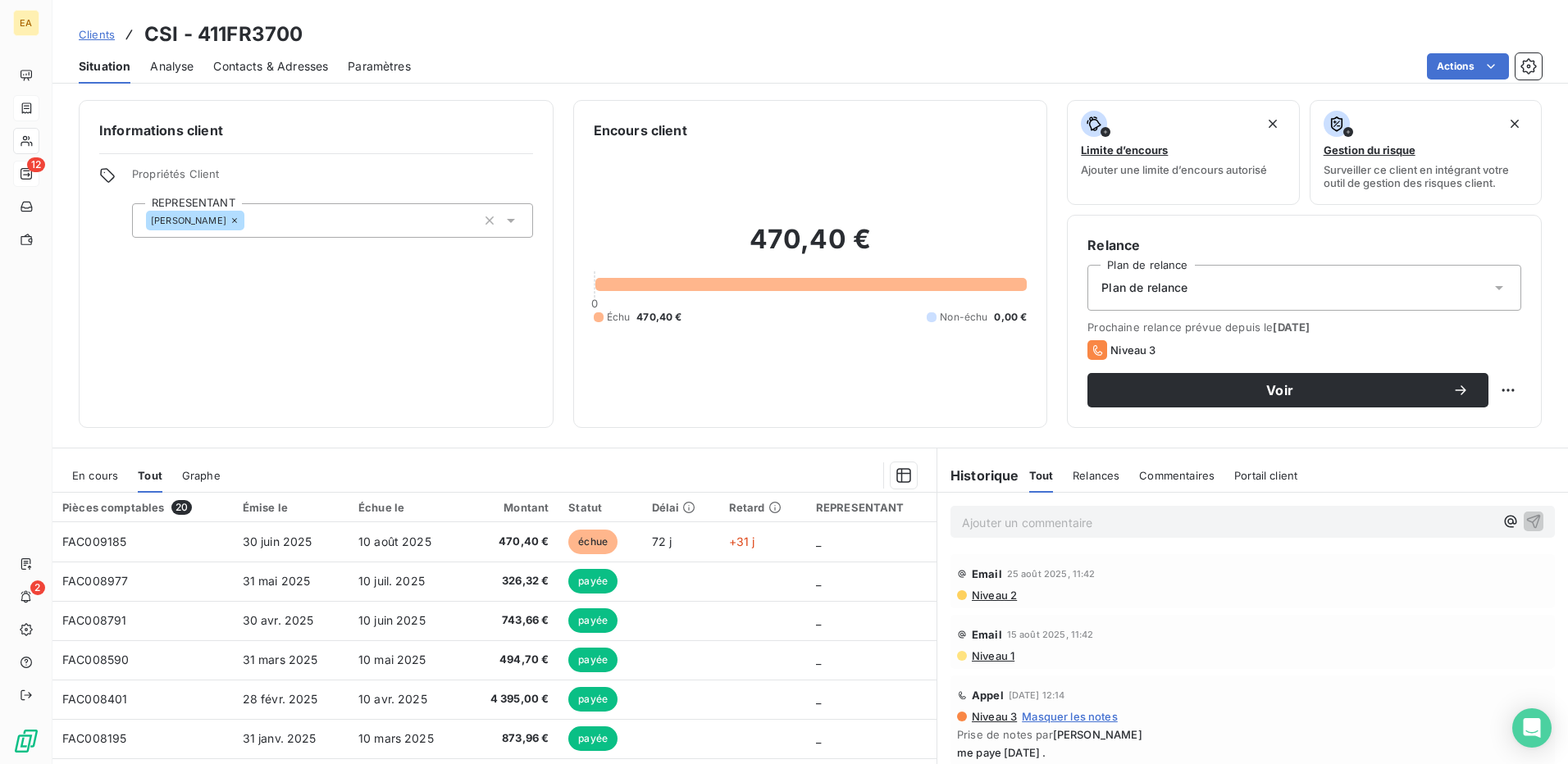
click at [1276, 478] on span "Portail client" at bounding box center [1266, 476] width 63 height 13
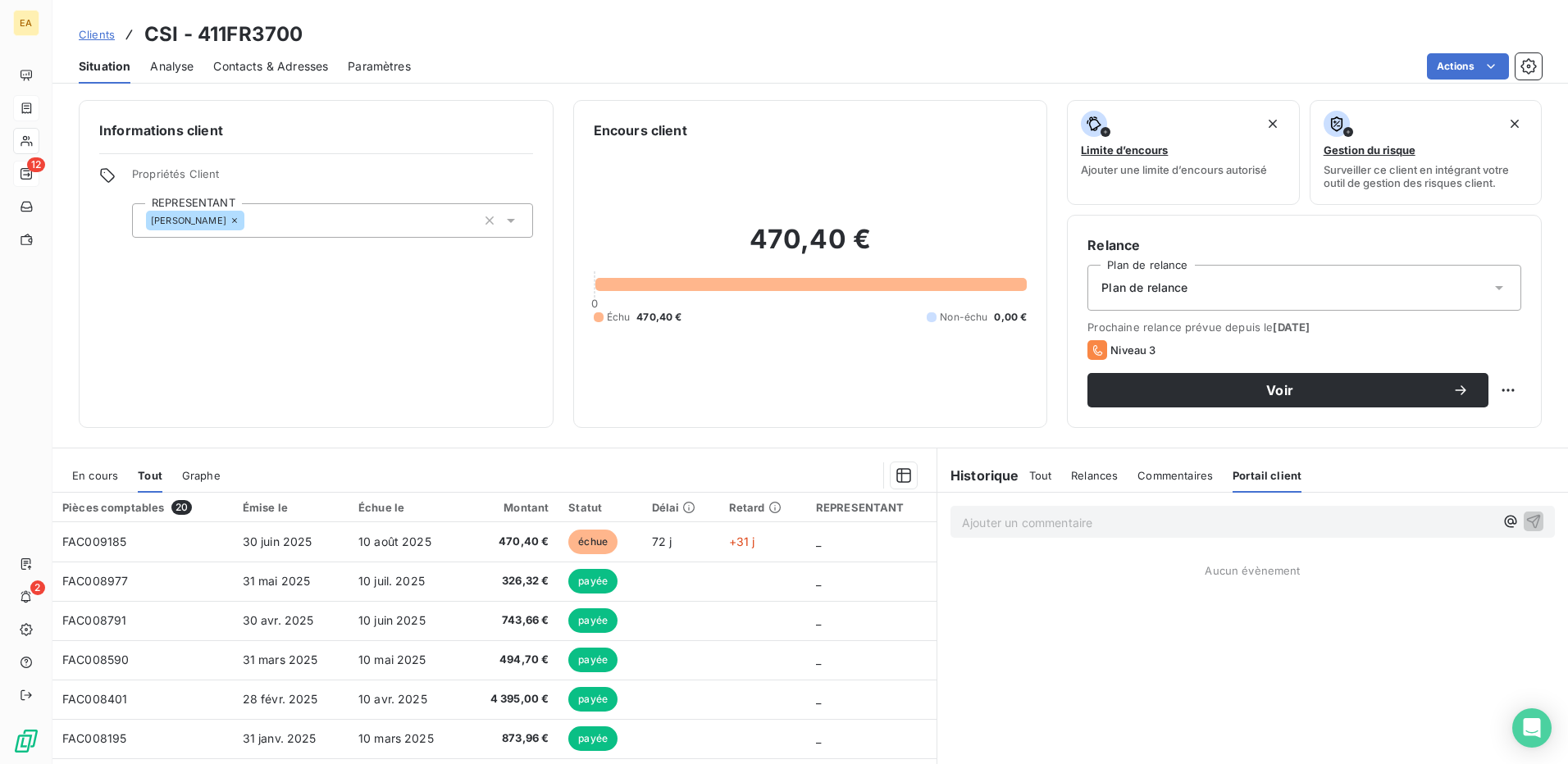
click at [1159, 518] on p "Ajouter un commentaire ﻿" at bounding box center [1228, 523] width 532 height 21
click at [1503, 393] on html "EA 12 2 Clients CSI - 411FR3700 Situation Analyse Contacts & Adresses Paramètre…" at bounding box center [784, 382] width 1568 height 764
click at [1348, 489] on html "EA 12 2 Clients CSI - 411FR3700 Situation Analyse Contacts & Adresses Paramètre…" at bounding box center [784, 382] width 1568 height 764
click at [1490, 394] on html "EA 12 2 Clients CSI - 411FR3700 Situation Analyse Contacts & Adresses Paramètre…" at bounding box center [784, 382] width 1568 height 764
click at [1427, 350] on html "EA 12 2 Clients CSI - 411FR3700 Situation Analyse Contacts & Adresses Paramètre…" at bounding box center [784, 382] width 1568 height 764
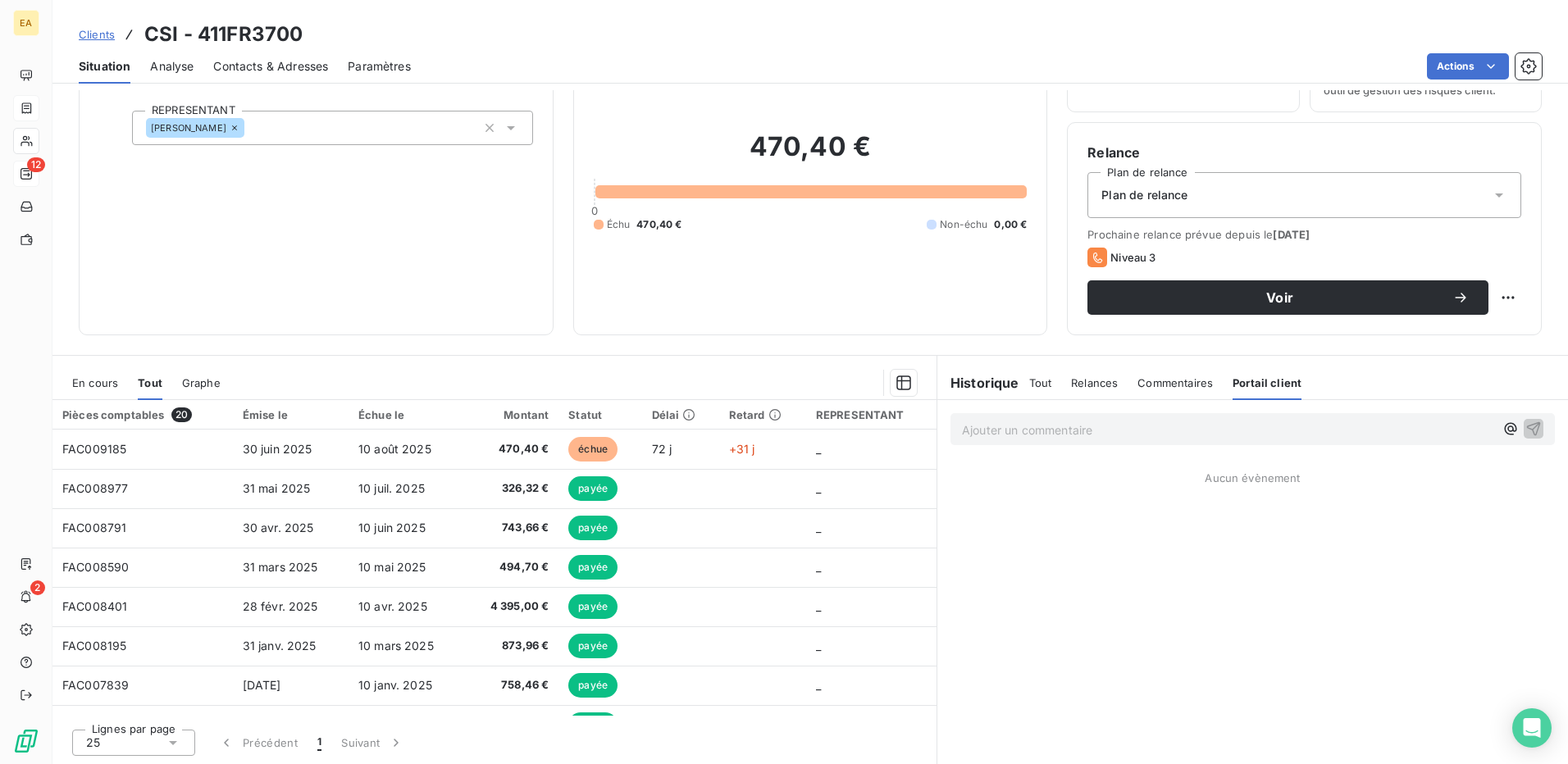
scroll to position [93, 0]
drag, startPoint x: 1477, startPoint y: 297, endPoint x: 1497, endPoint y: 290, distance: 21.2
click at [1477, 297] on div "Voir" at bounding box center [1304, 296] width 434 height 34
click at [1513, 283] on div "Relance Plan de relance Plan de relance Prochaine relance prévue depuis le [DAT…" at bounding box center [1304, 228] width 474 height 213
click at [1507, 291] on html "EA 12 2 Clients CSI - 411FR3700 Situation Analyse Contacts & Adresses Paramètre…" at bounding box center [784, 382] width 1568 height 764
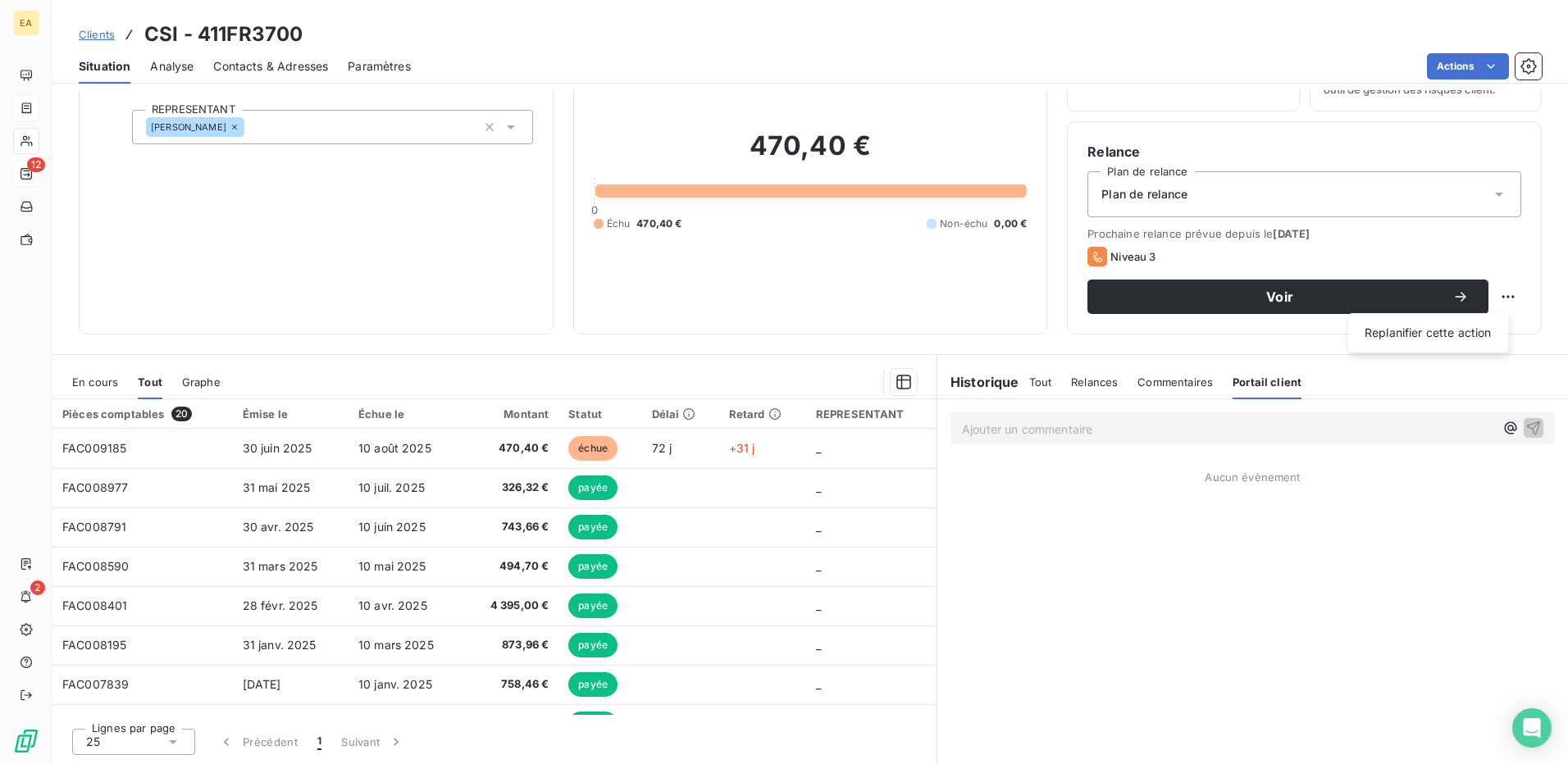
click at [872, 288] on html "EA 12 2 Clients CSI - 411FR3700 Situation Analyse Contacts & Adresses Paramètre…" at bounding box center [784, 382] width 1568 height 764
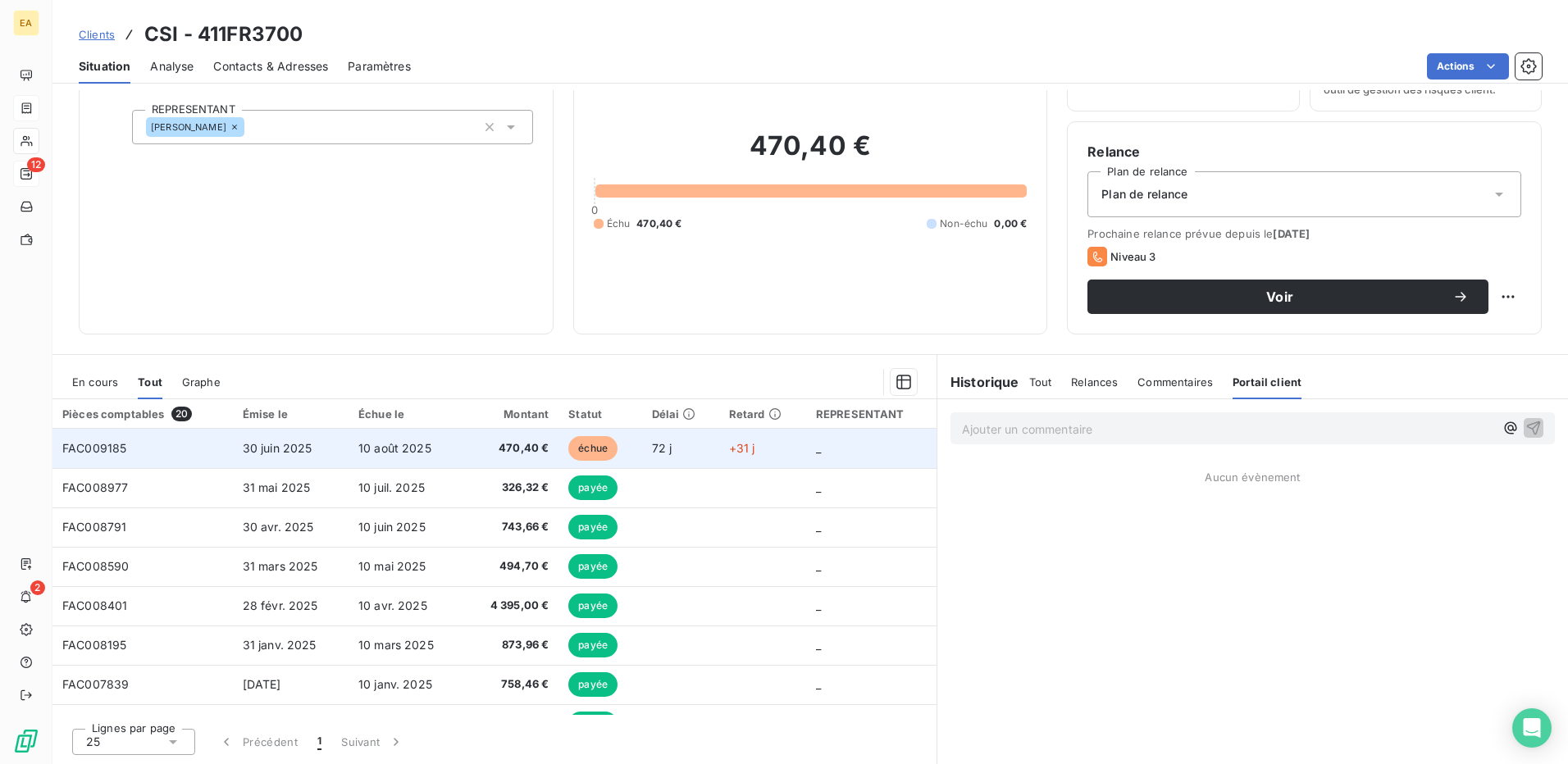
click at [480, 442] on span "470,40 €" at bounding box center [512, 449] width 75 height 17
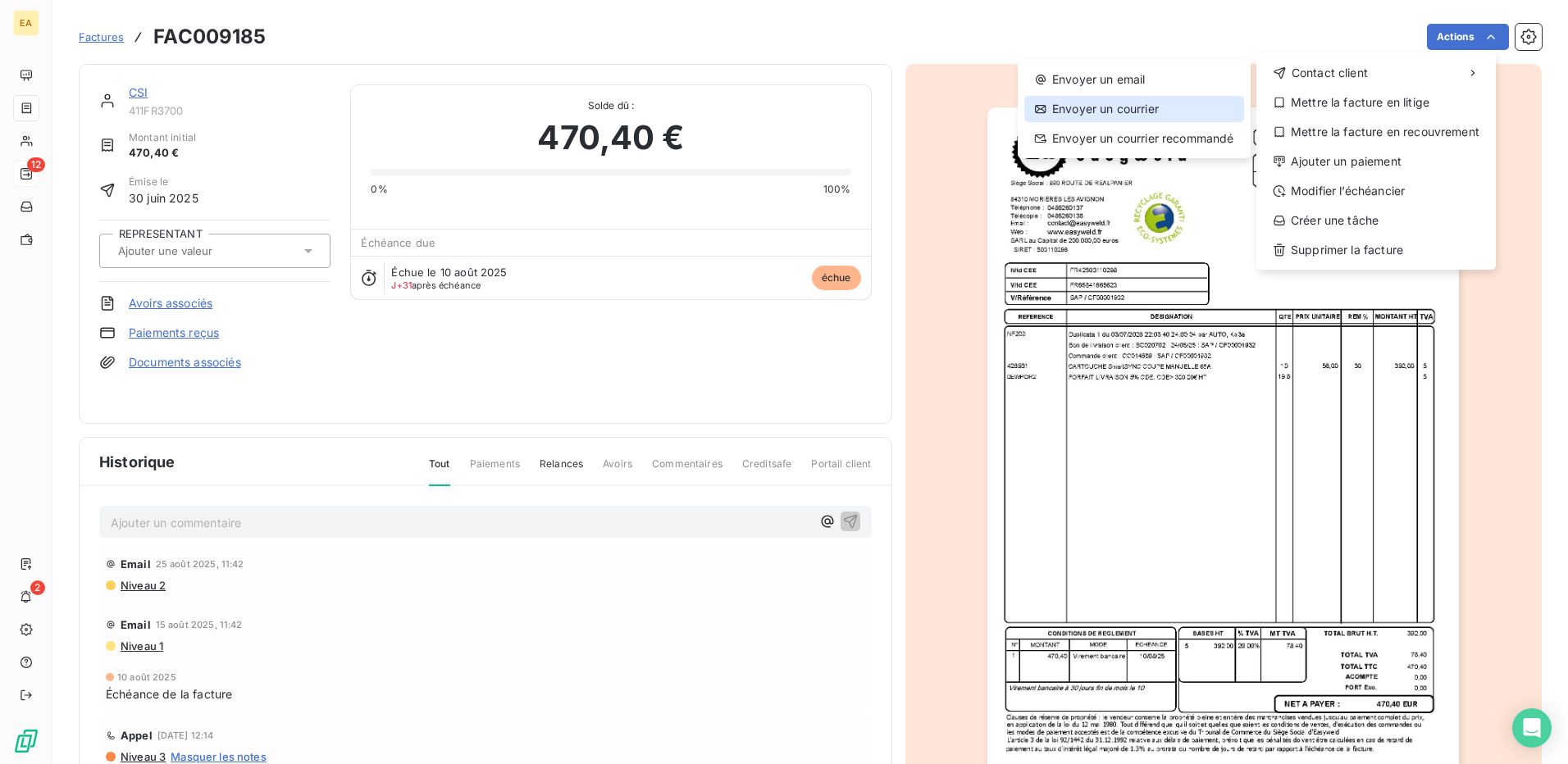
click at [1186, 106] on div "Envoyer un courrier" at bounding box center [1134, 109] width 220 height 27
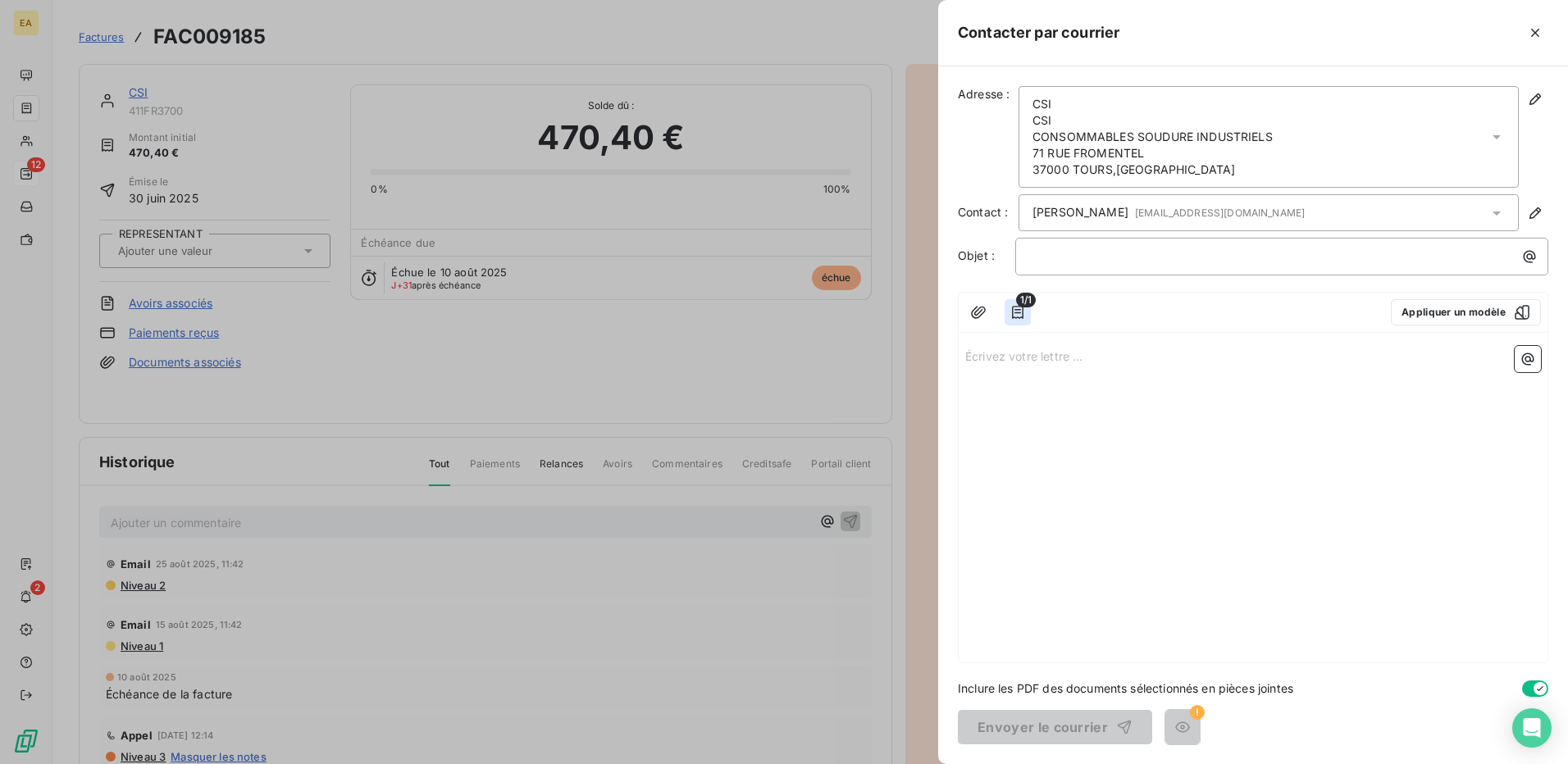
click at [1006, 308] on button "button" at bounding box center [1018, 313] width 27 height 27
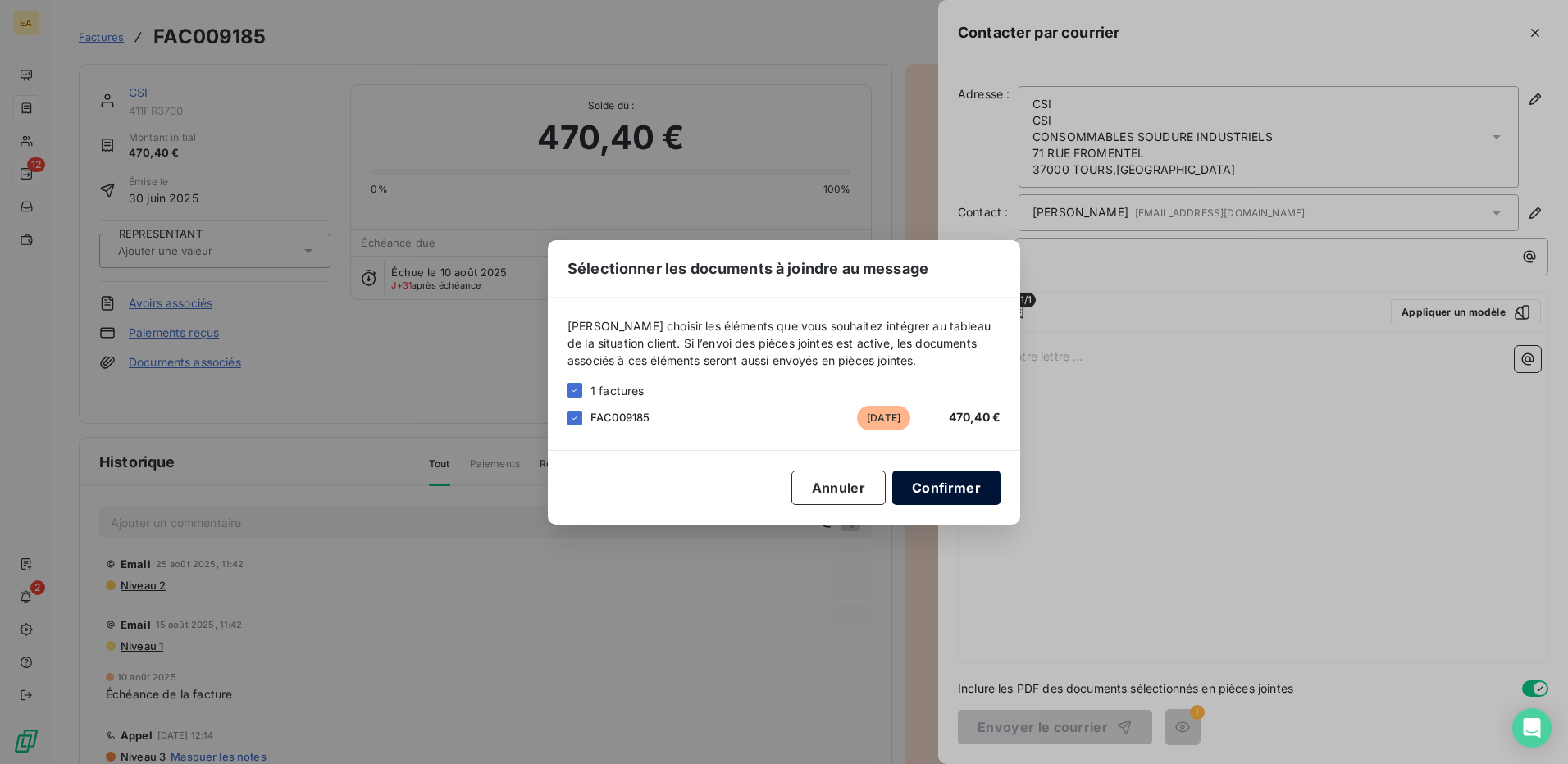
click at [938, 493] on button "Confirmer" at bounding box center [946, 488] width 108 height 34
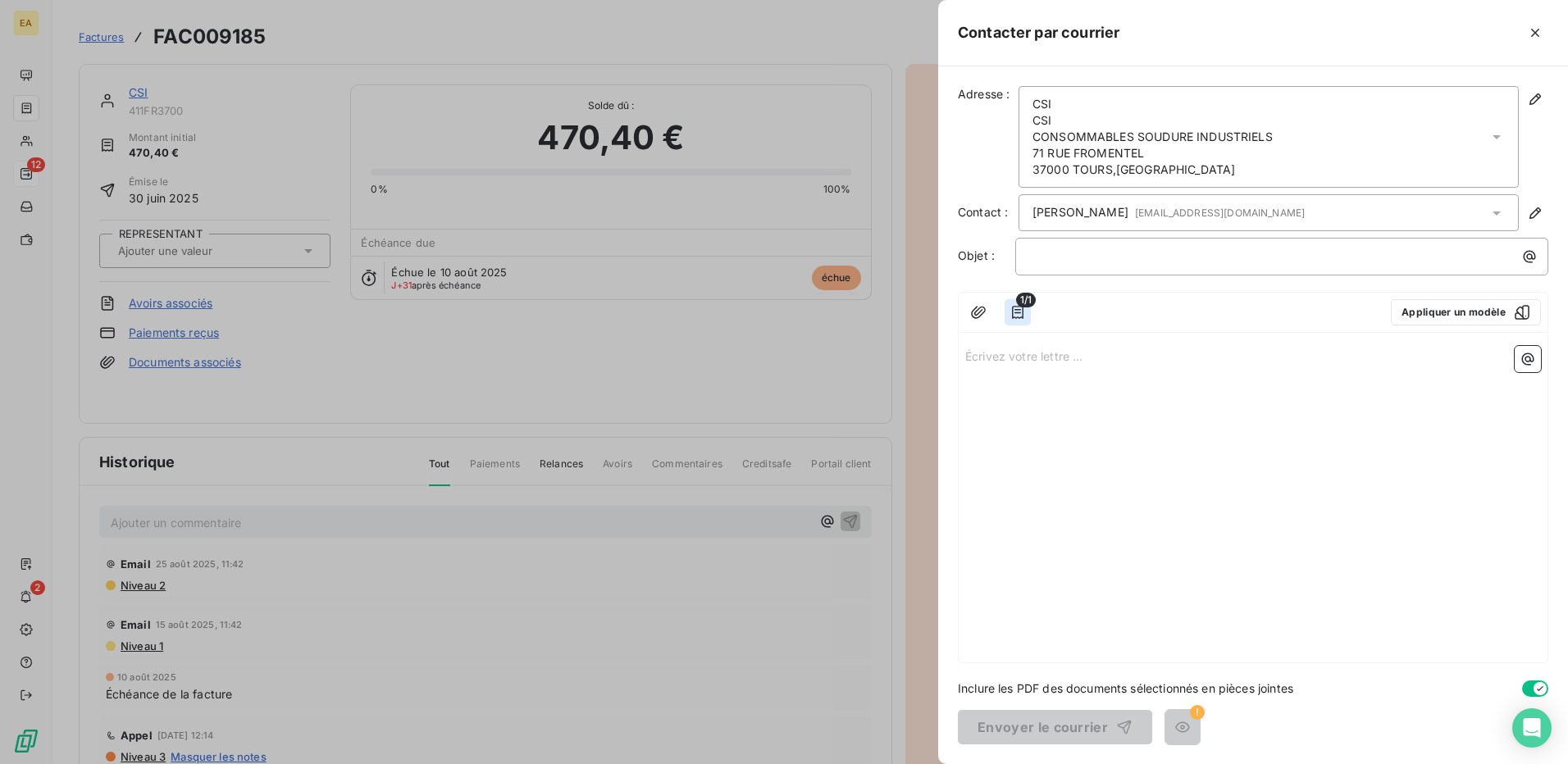
click at [1019, 307] on icon "button" at bounding box center [1018, 313] width 17 height 17
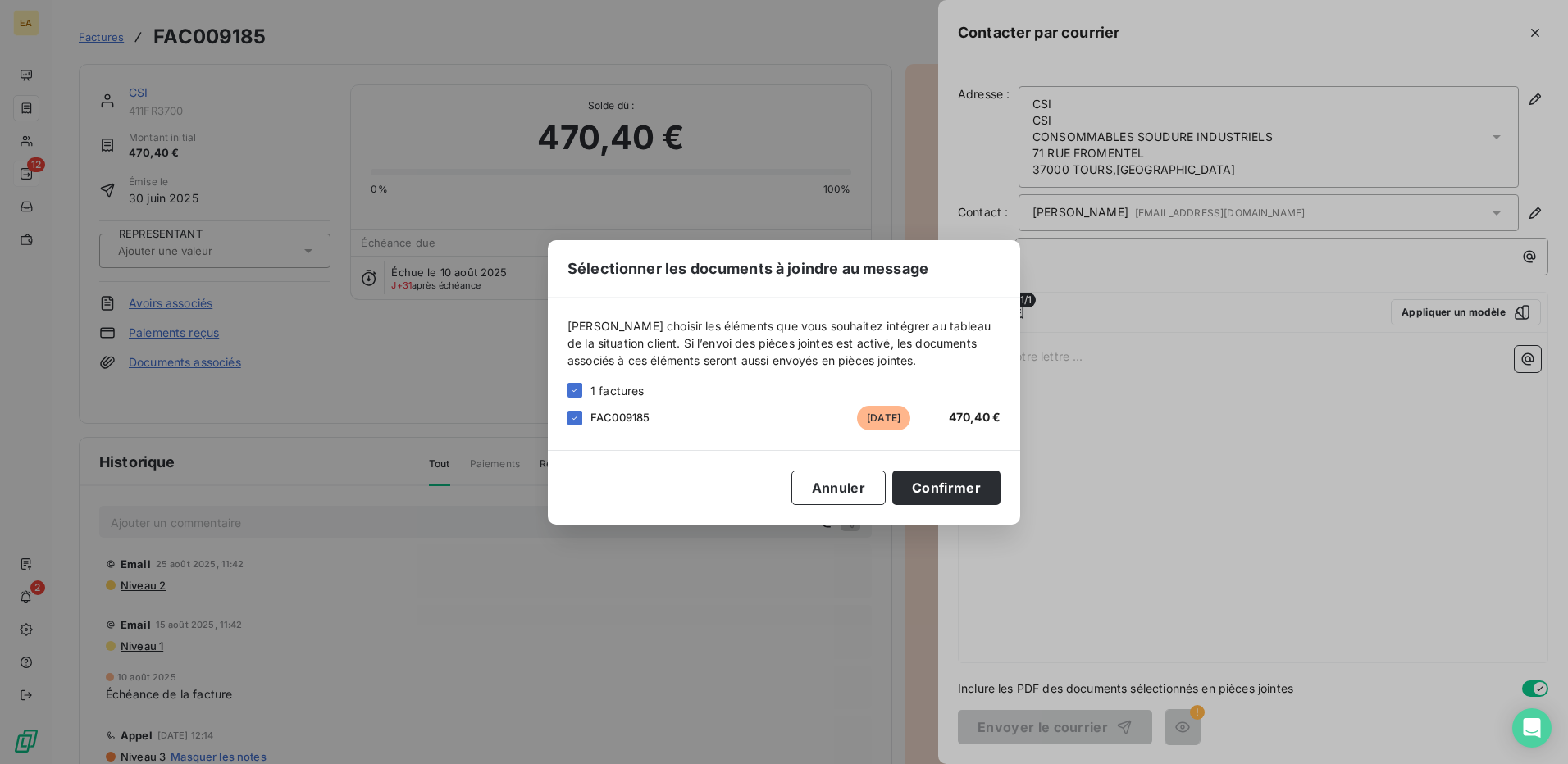
click at [1333, 448] on div "Sélectionner les documents à joindre au message [PERSON_NAME] choisir les éléme…" at bounding box center [784, 382] width 1568 height 764
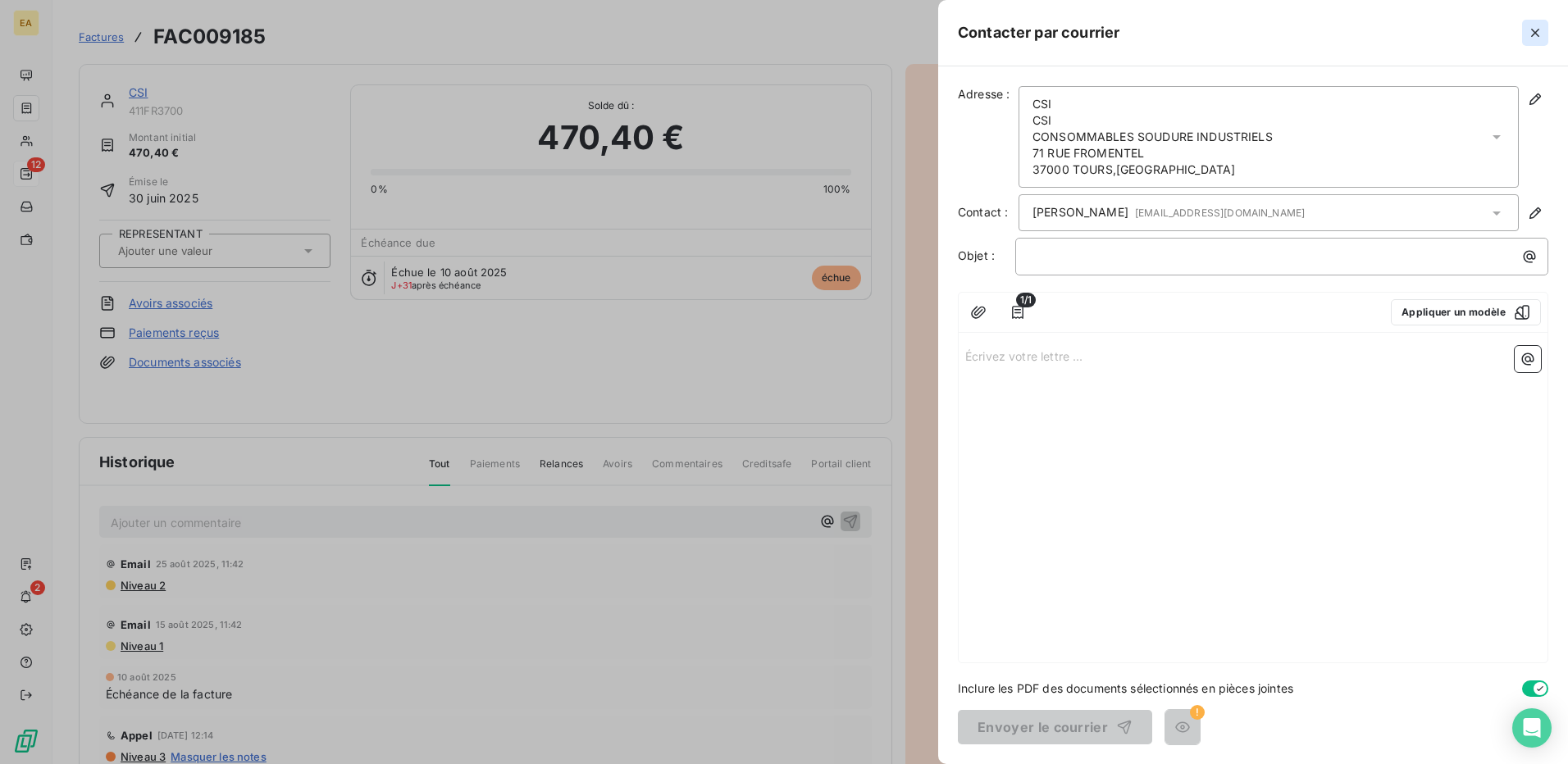
click at [1546, 36] on button "button" at bounding box center [1536, 33] width 27 height 27
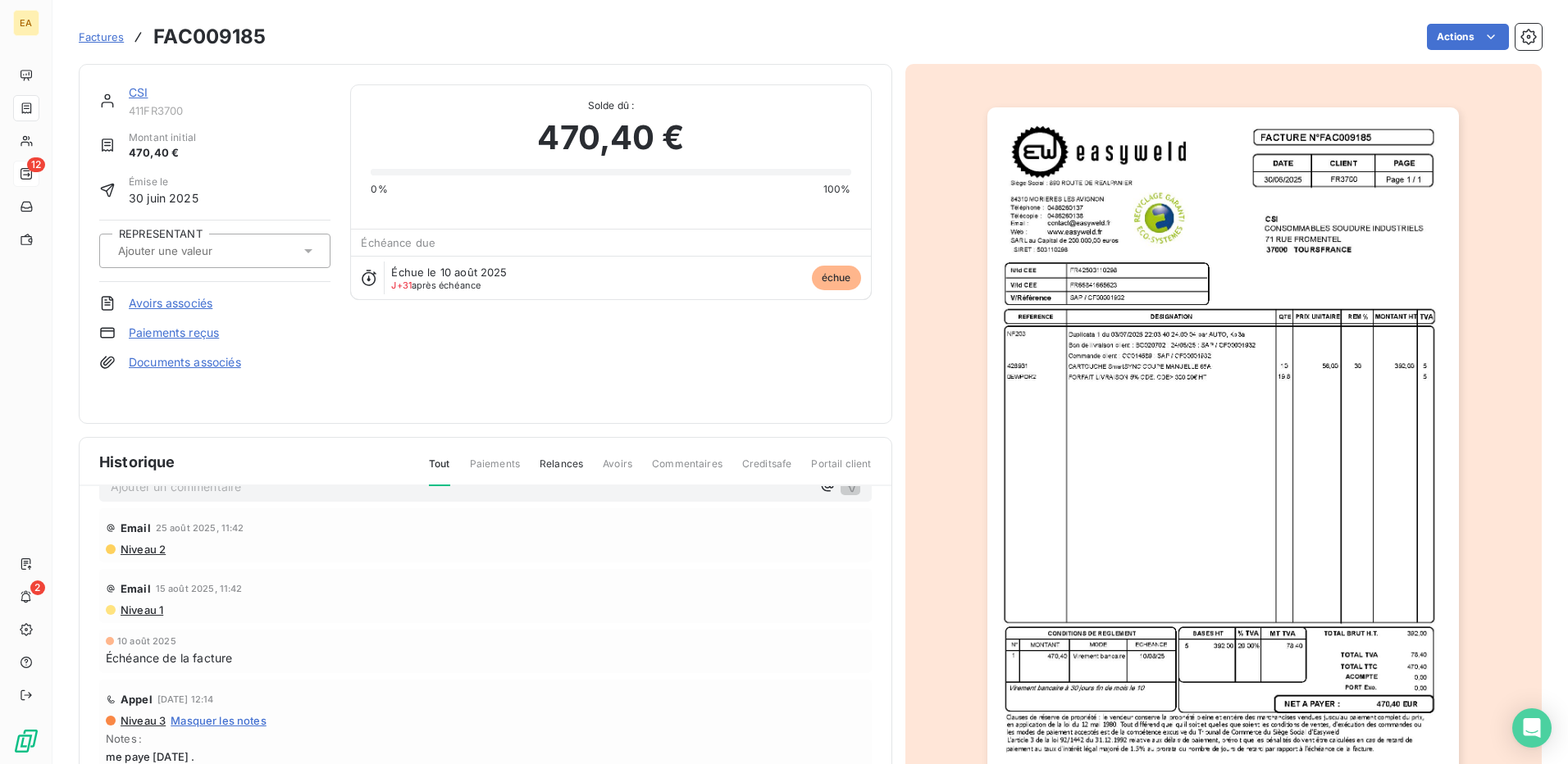
scroll to position [56, 0]
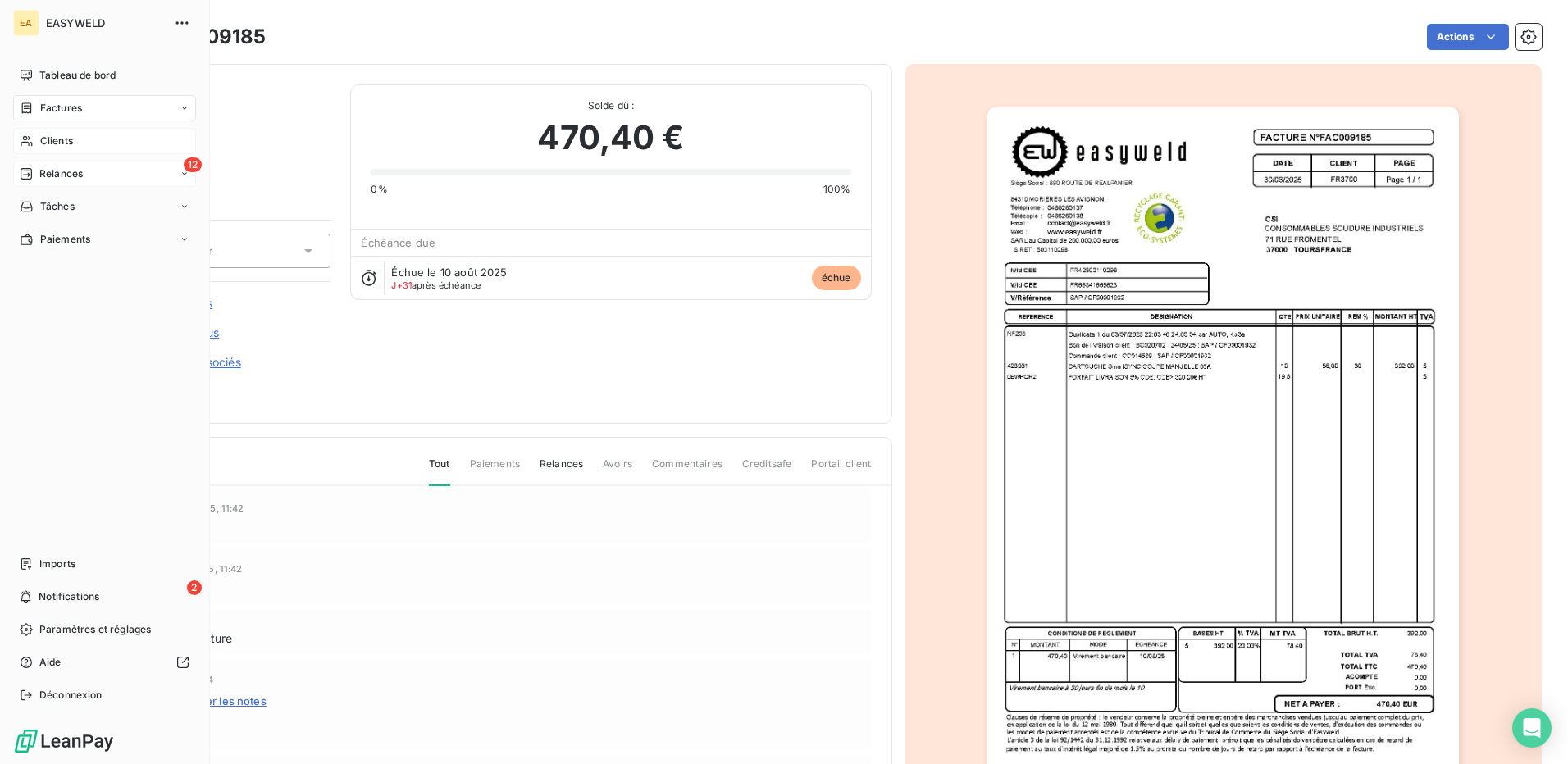
click at [48, 141] on span "Clients" at bounding box center [56, 141] width 32 height 15
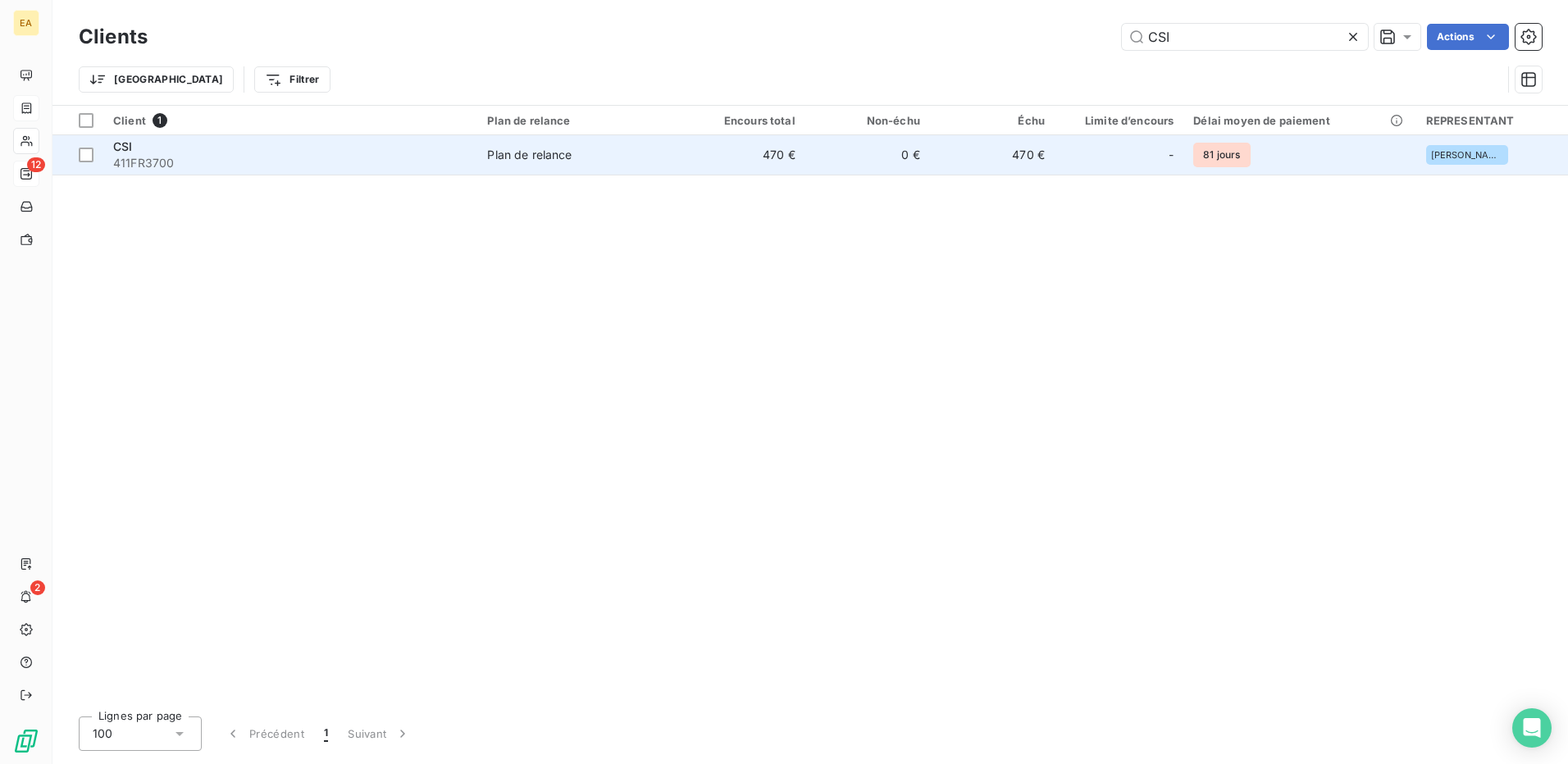
click at [465, 161] on span "411FR3700" at bounding box center [290, 163] width 355 height 17
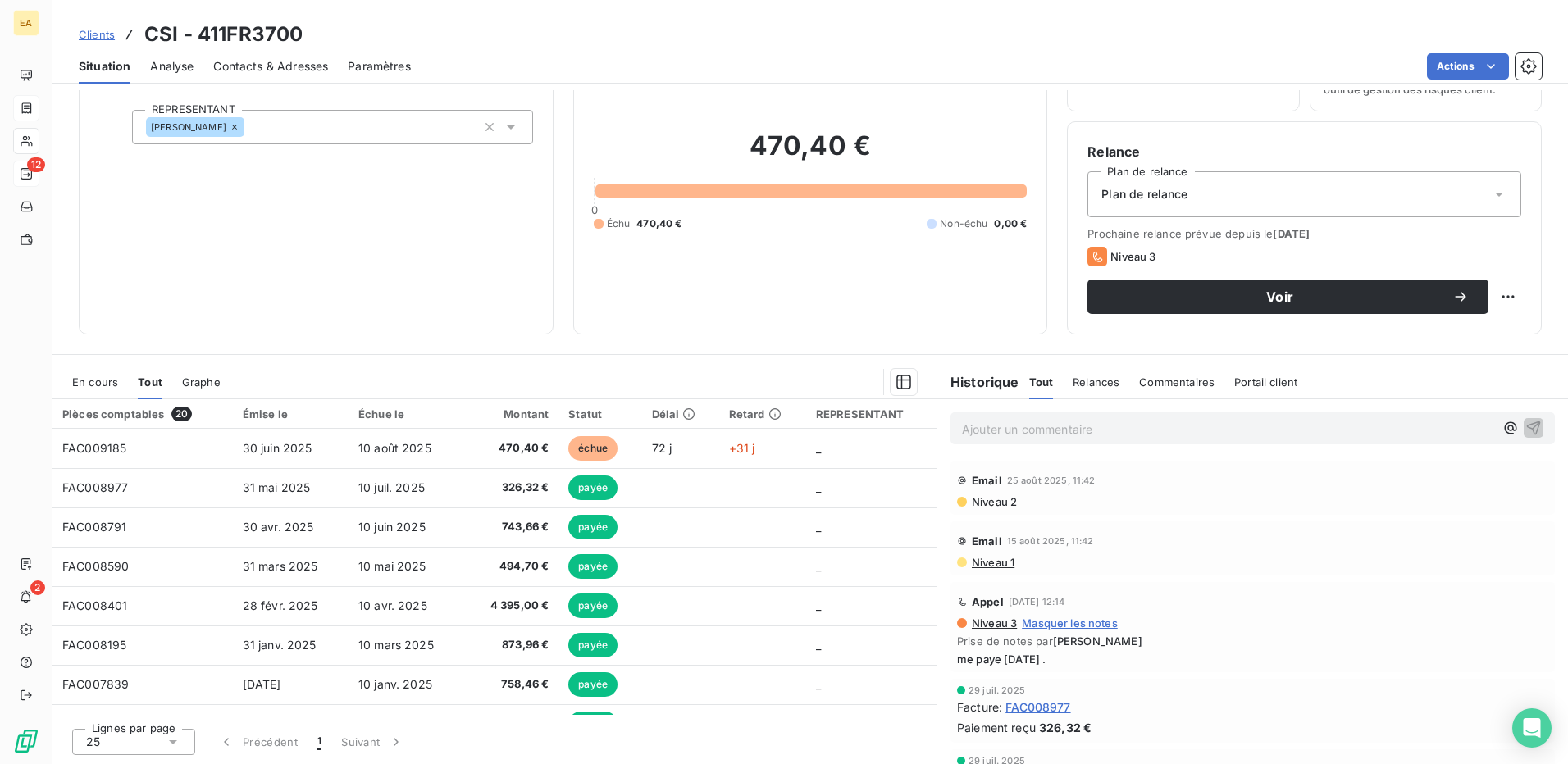
click at [1273, 379] on span "Portail client" at bounding box center [1266, 382] width 63 height 13
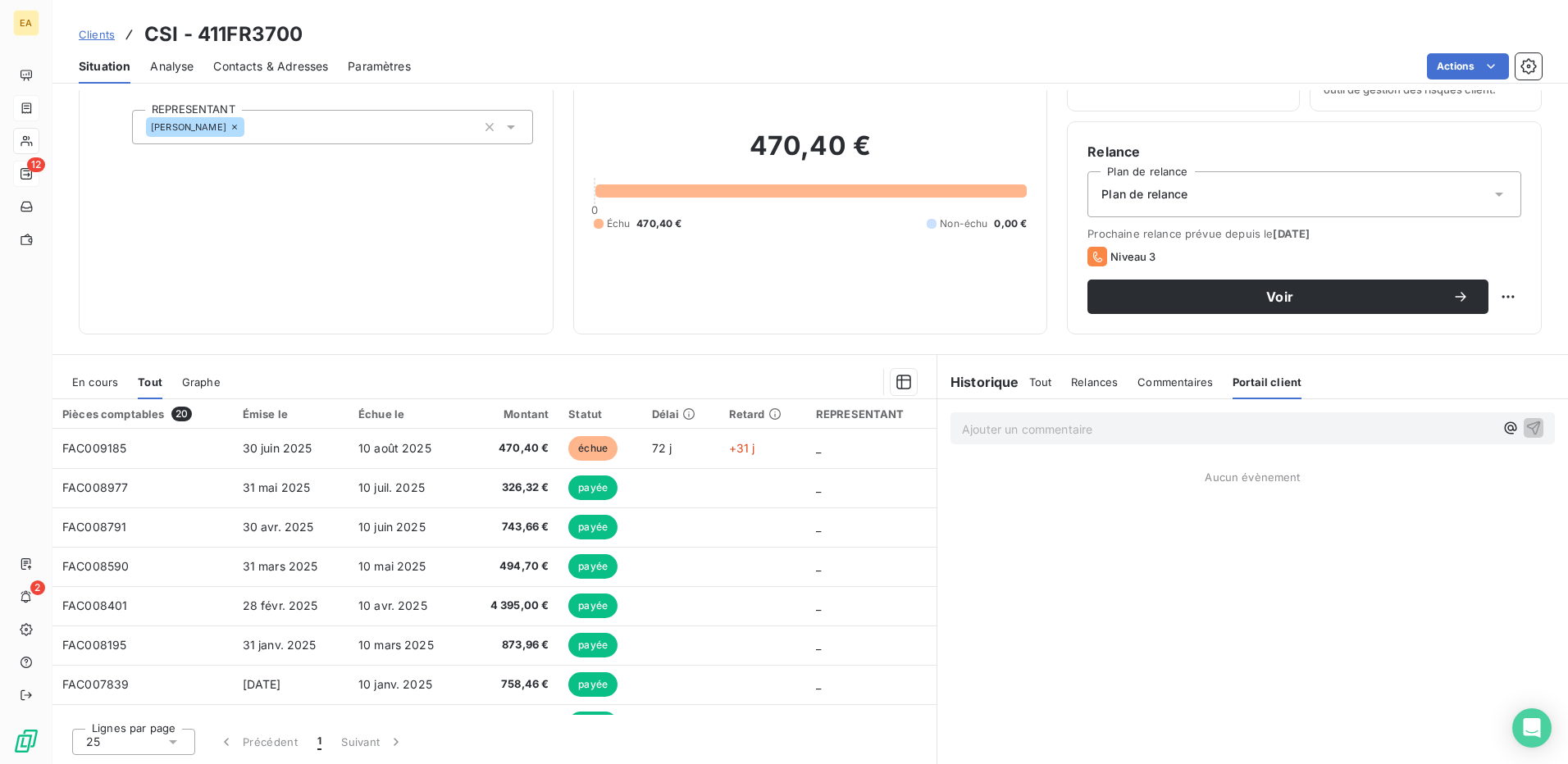
click at [1254, 380] on span "Portail client" at bounding box center [1267, 382] width 69 height 13
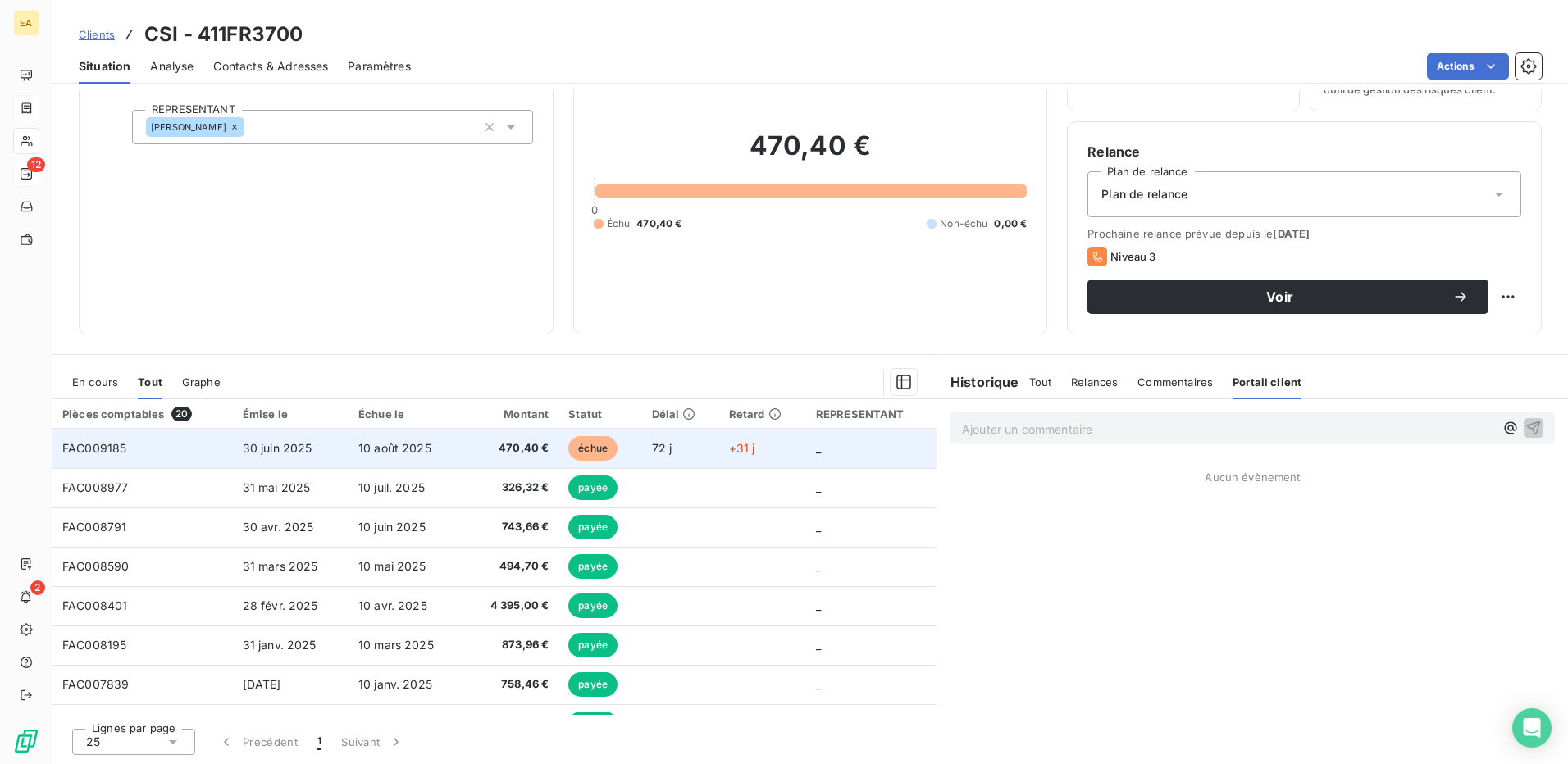
click at [117, 452] on span "FAC009185" at bounding box center [94, 448] width 64 height 14
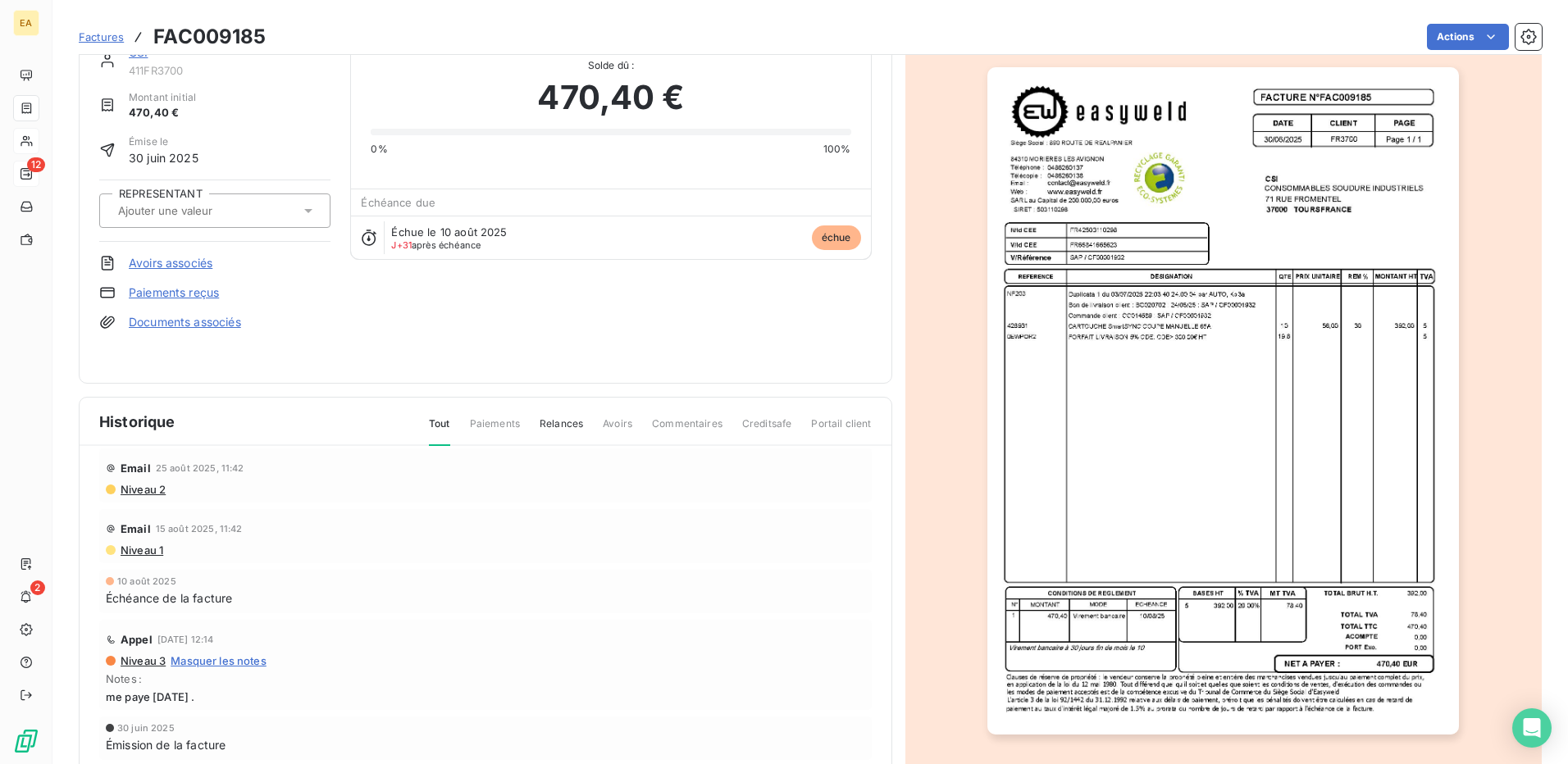
scroll to position [82, 0]
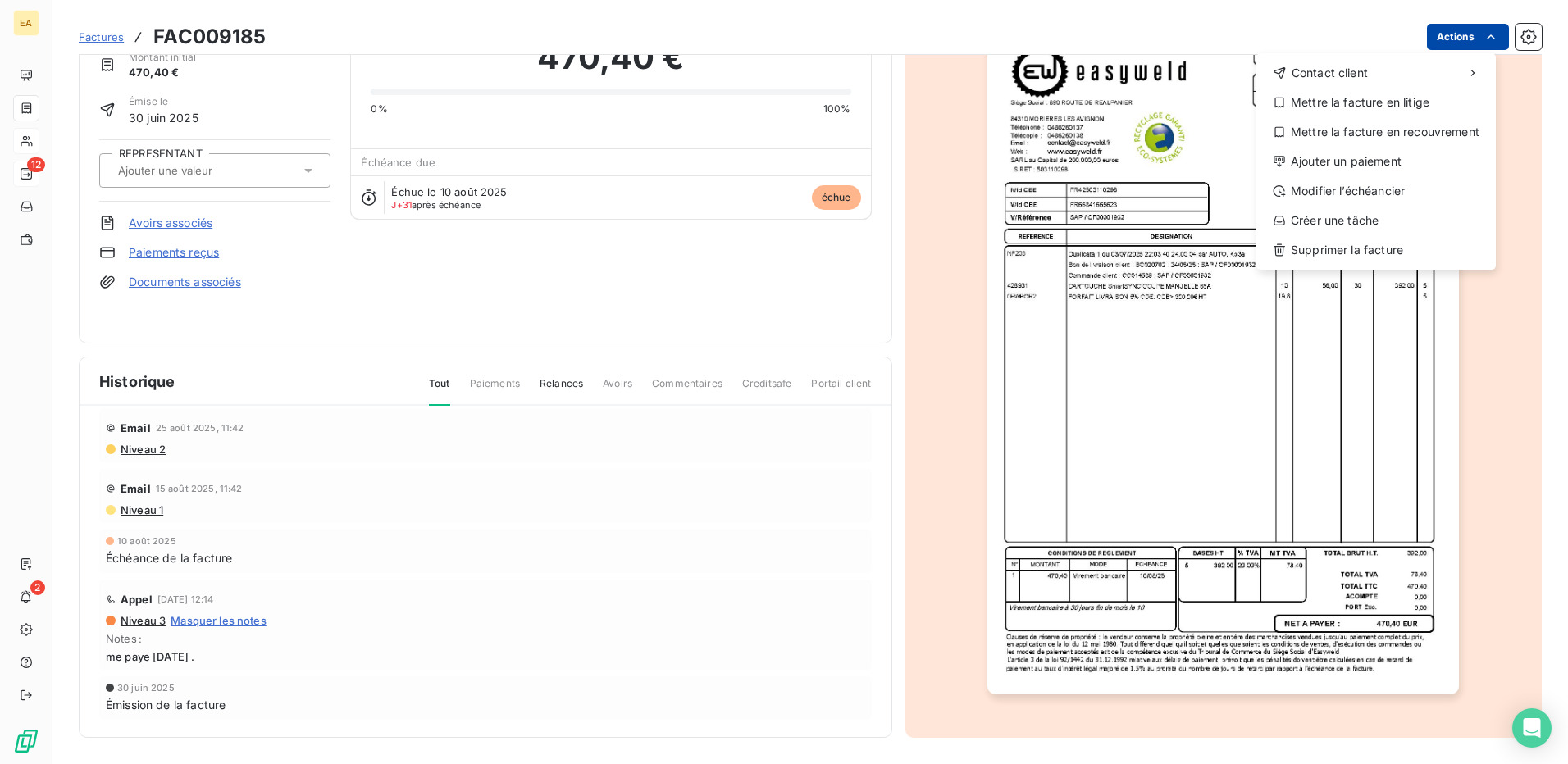
click at [1442, 37] on html "EA 12 2 Factures FAC009185 Actions Contact client Mettre la facture en litige M…" at bounding box center [784, 382] width 1568 height 764
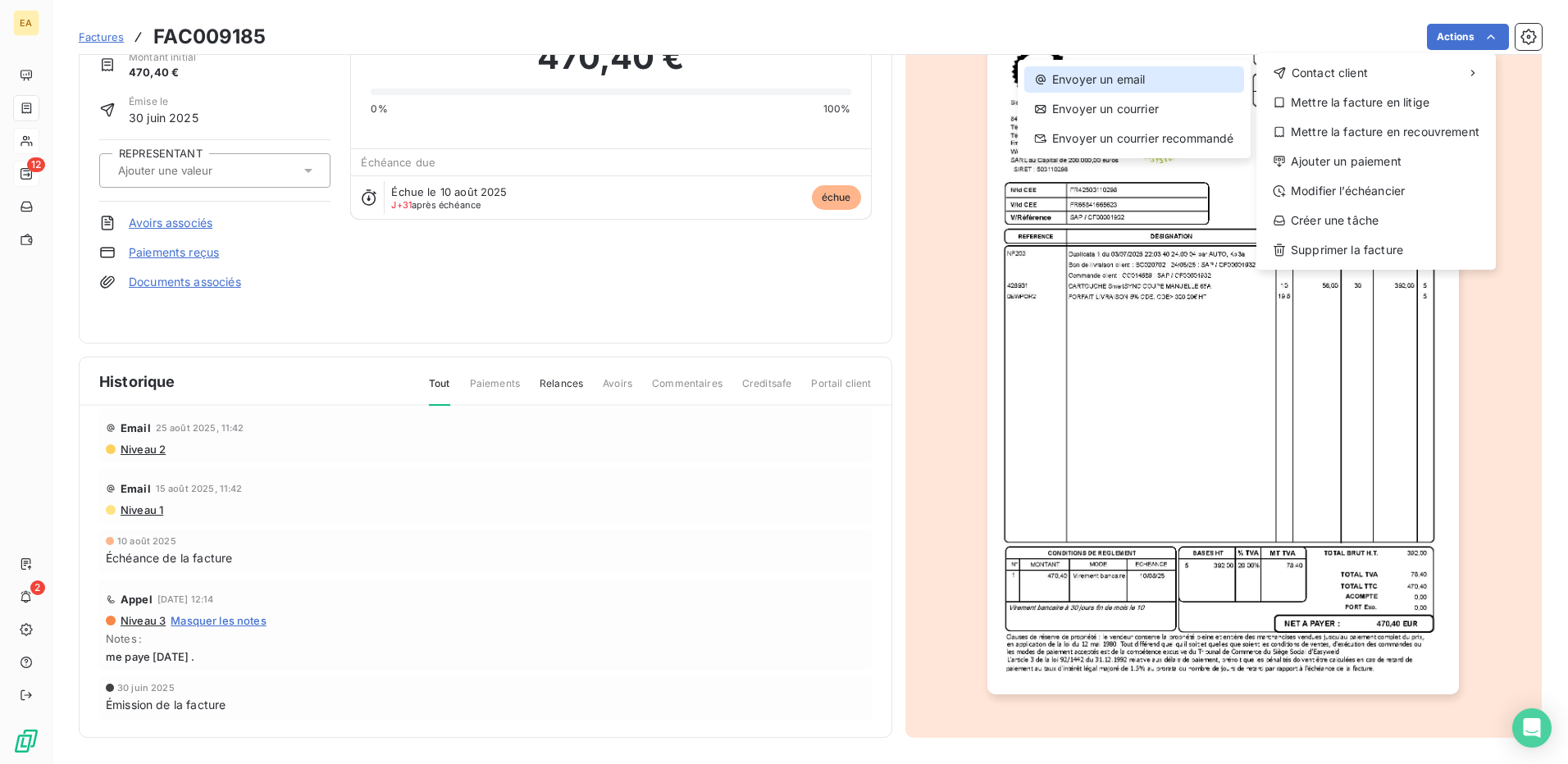
click at [1140, 82] on div "Envoyer un email" at bounding box center [1134, 80] width 220 height 27
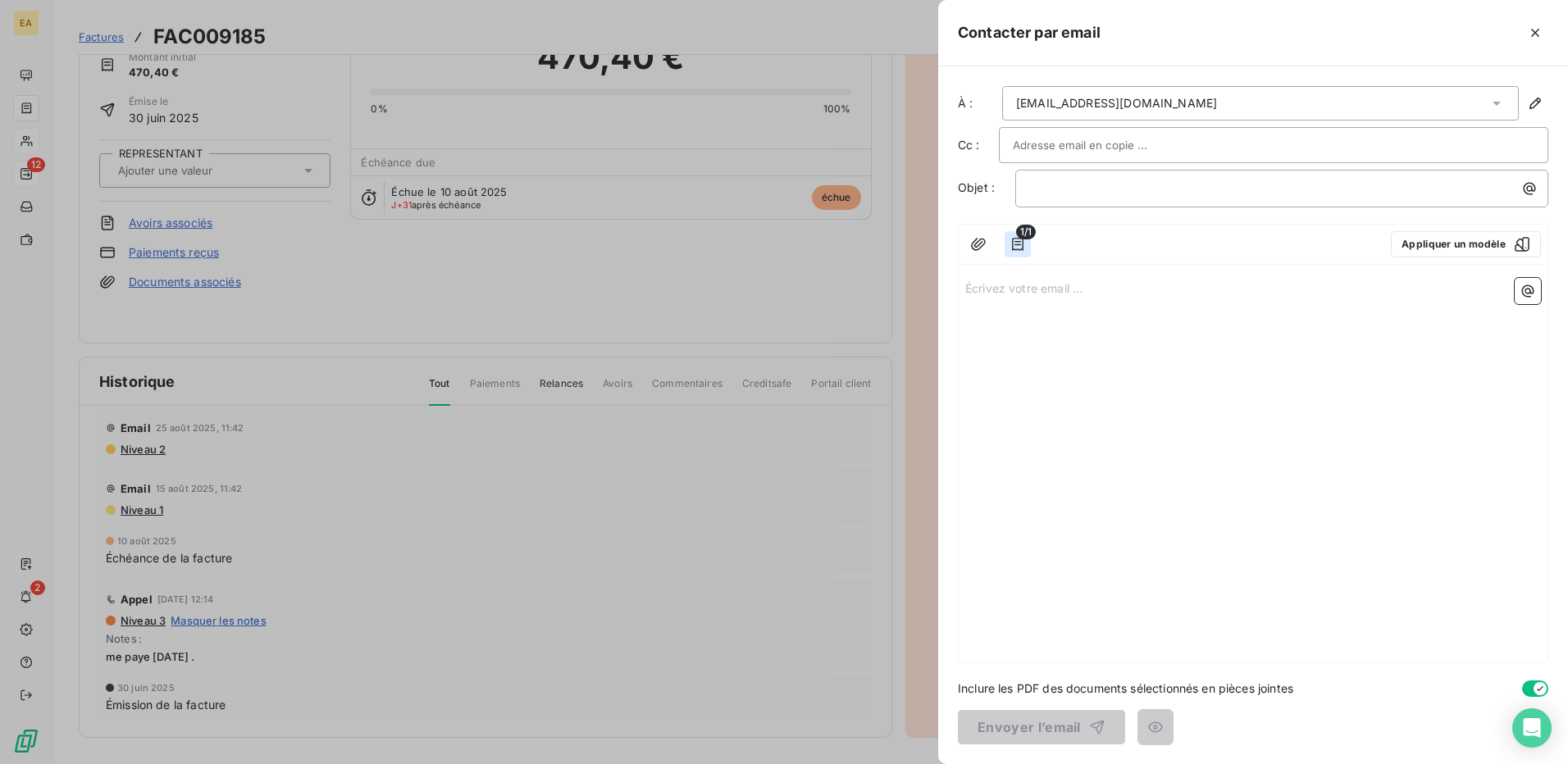
click at [1016, 241] on icon "button" at bounding box center [1018, 245] width 12 height 13
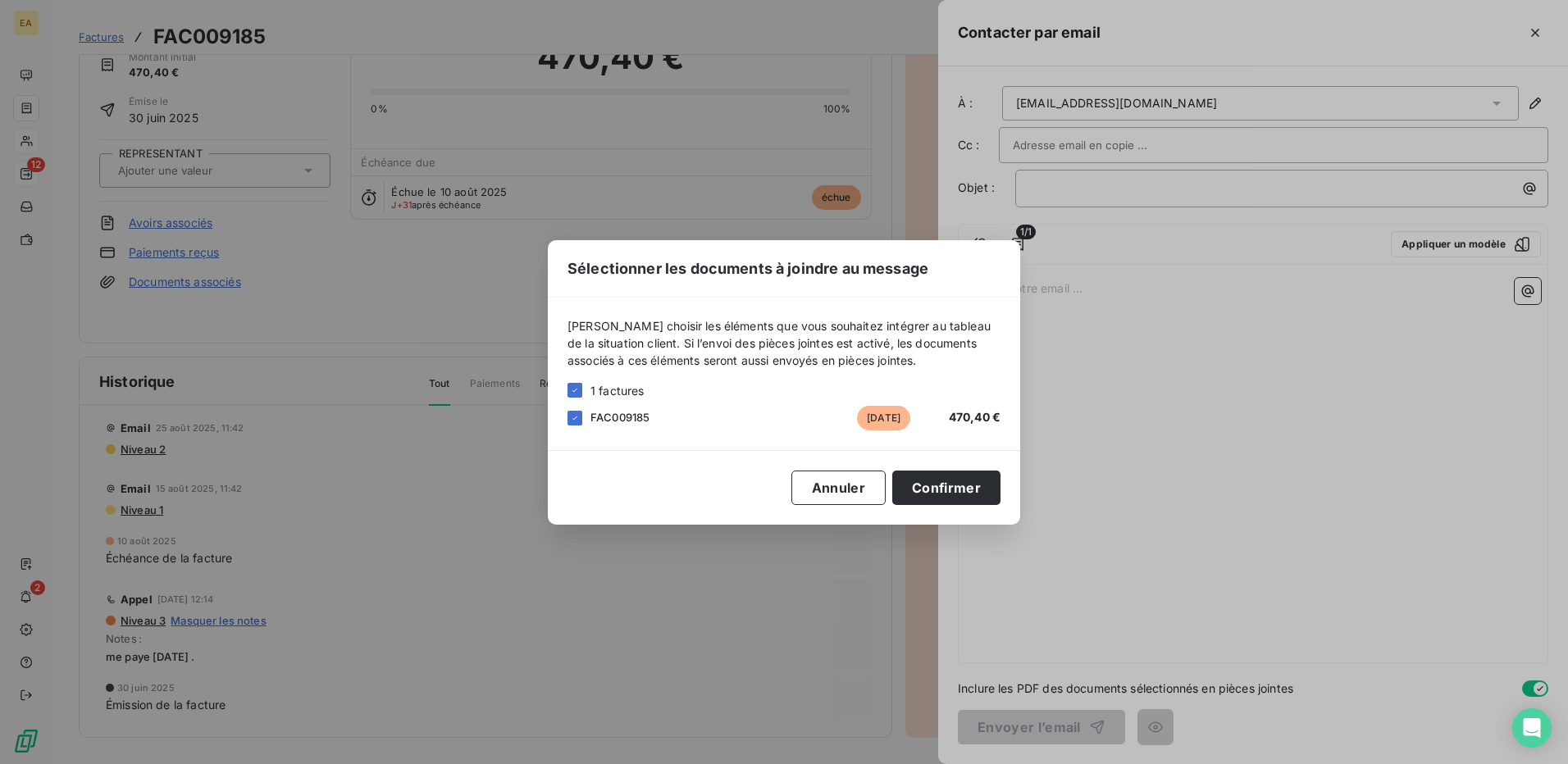
click at [1246, 335] on div "Sélectionner les documents à joindre au message [PERSON_NAME] choisir les éléme…" at bounding box center [784, 382] width 1568 height 764
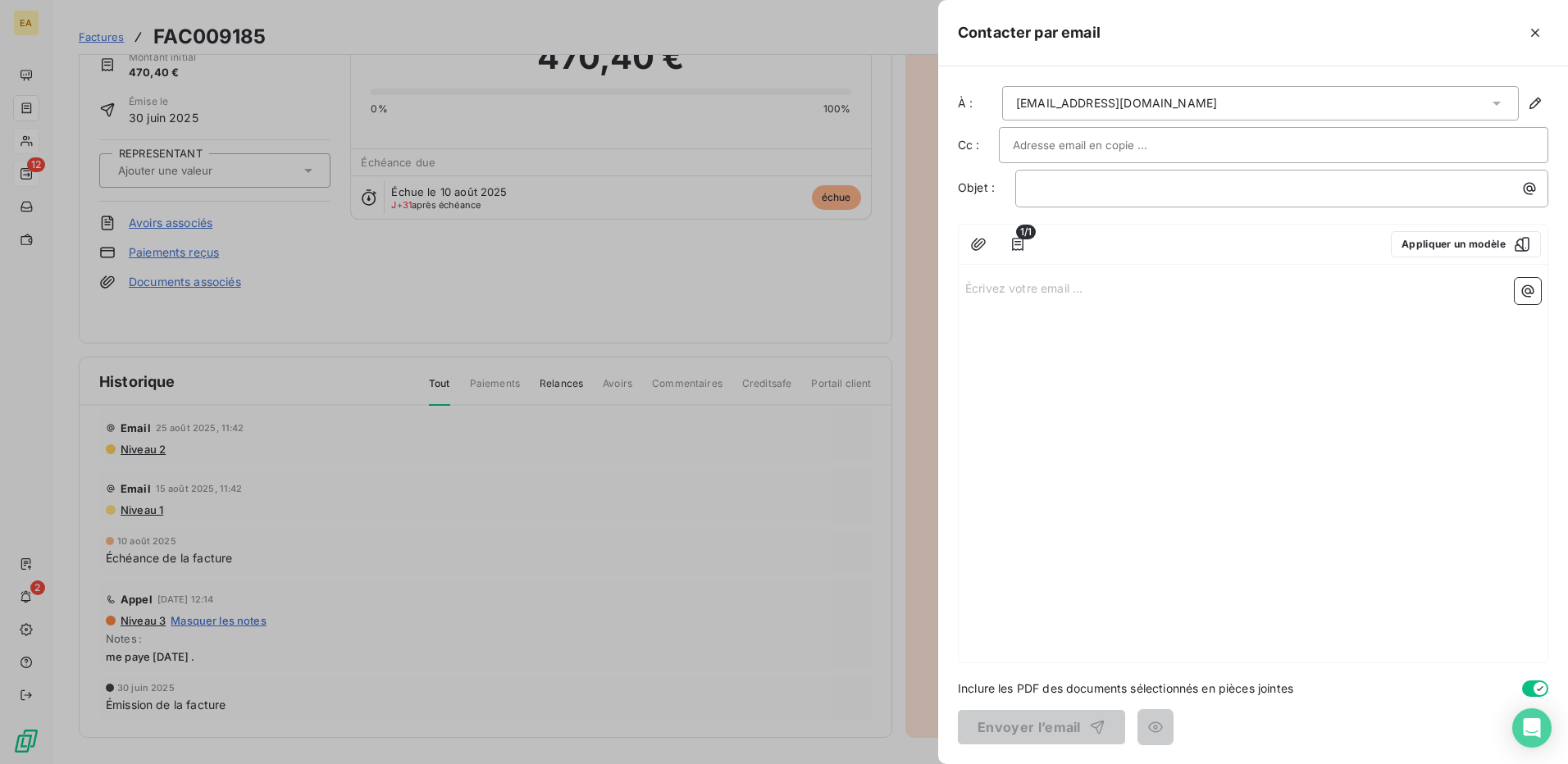
click at [1117, 147] on input "text" at bounding box center [1101, 146] width 176 height 25
click at [1102, 270] on div "1/1 Appliquer un modèle Écrivez votre email ... ﻿" at bounding box center [1253, 444] width 590 height 439
click at [1087, 290] on p "Écrivez votre email ... ﻿" at bounding box center [1253, 287] width 576 height 19
click at [1198, 146] on div at bounding box center [1273, 146] width 522 height 25
click at [1089, 183] on p "﻿" at bounding box center [1286, 188] width 514 height 19
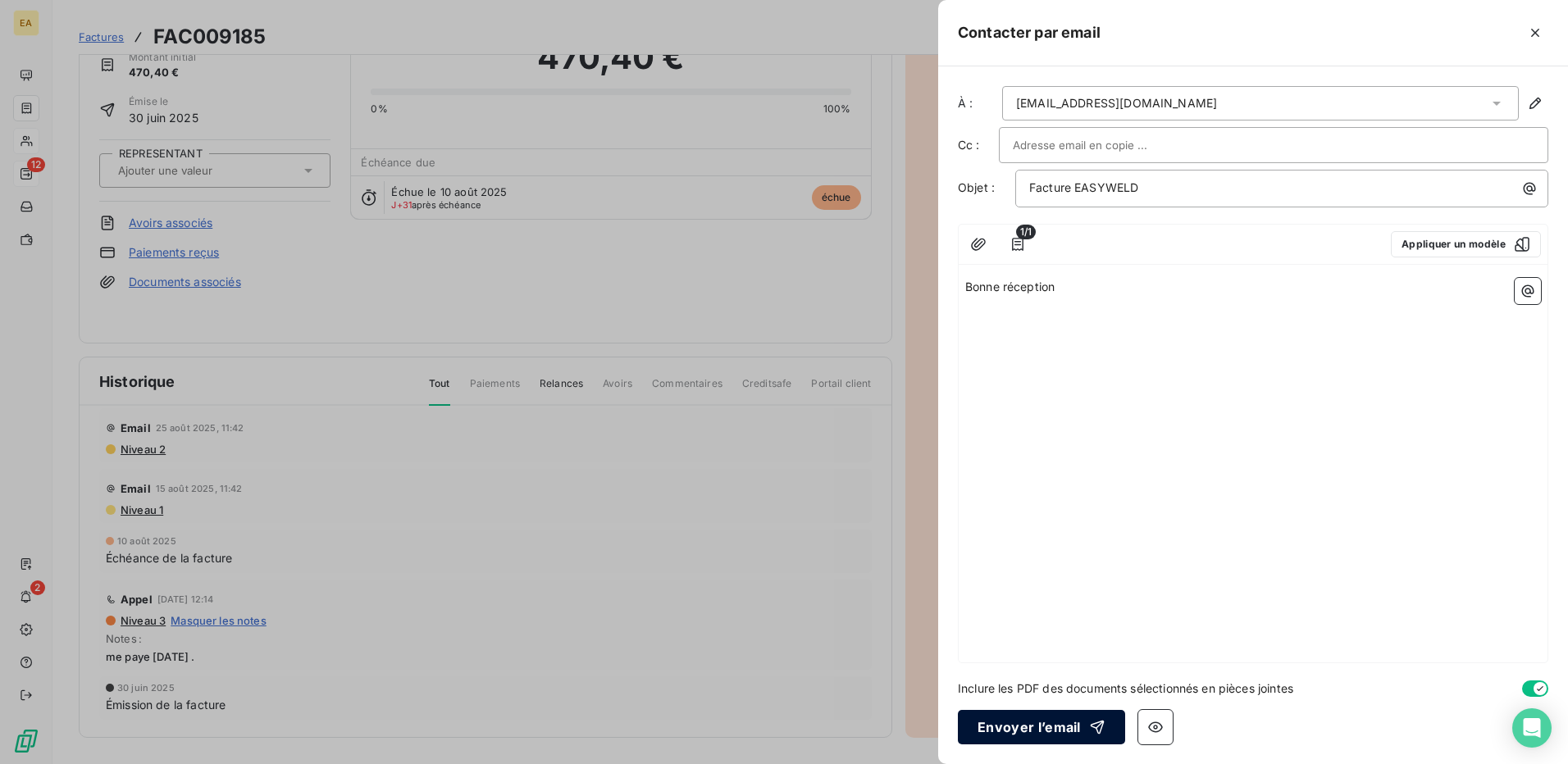
click at [995, 712] on button "Envoyer l’email" at bounding box center [1041, 727] width 167 height 34
